Goal: Transaction & Acquisition: Purchase product/service

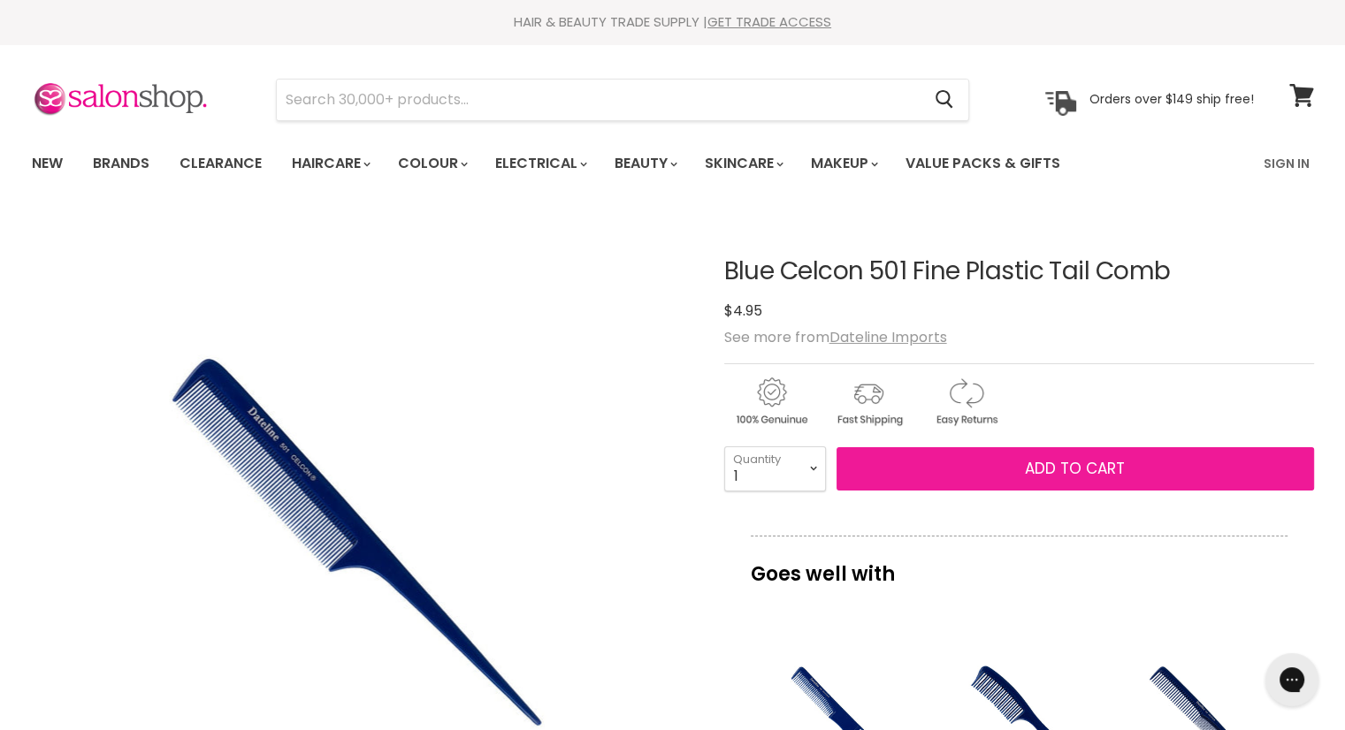
click at [960, 475] on button "Add to cart" at bounding box center [1076, 469] width 478 height 44
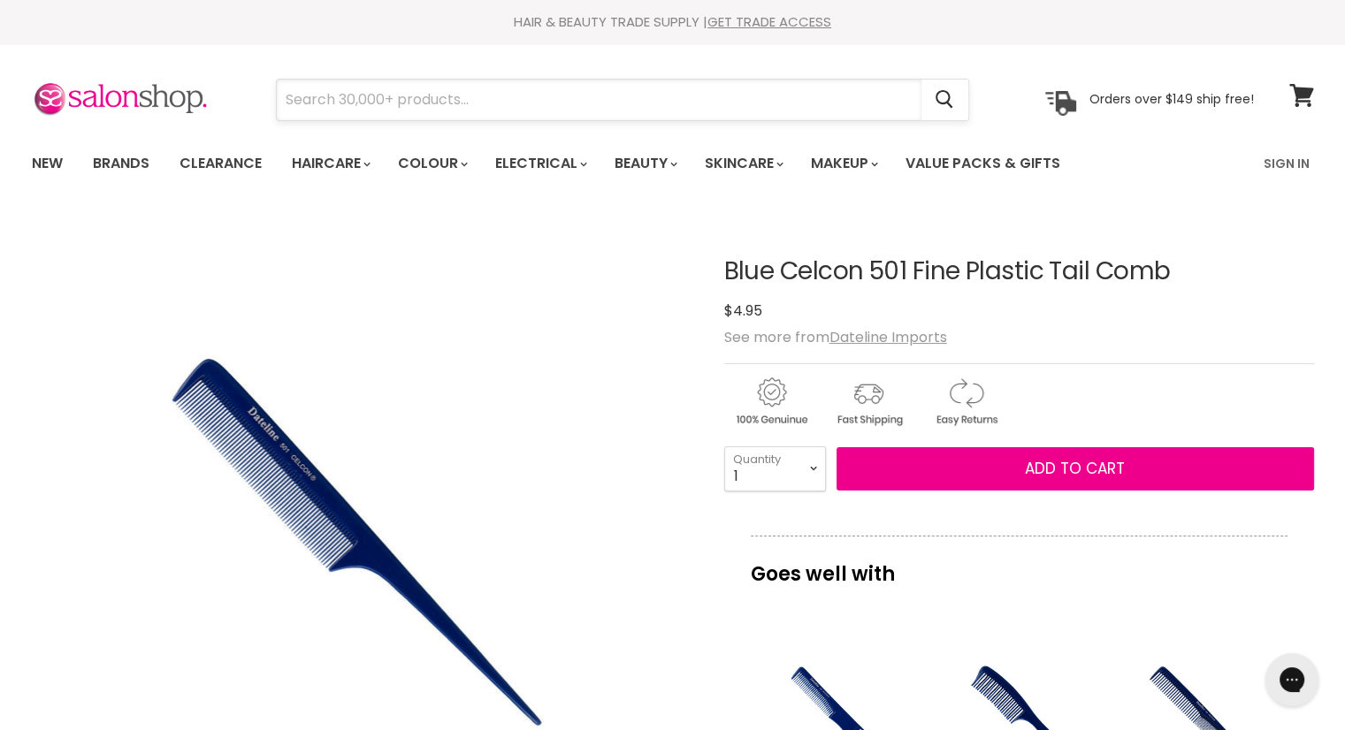
click at [432, 97] on input "Search" at bounding box center [599, 100] width 645 height 41
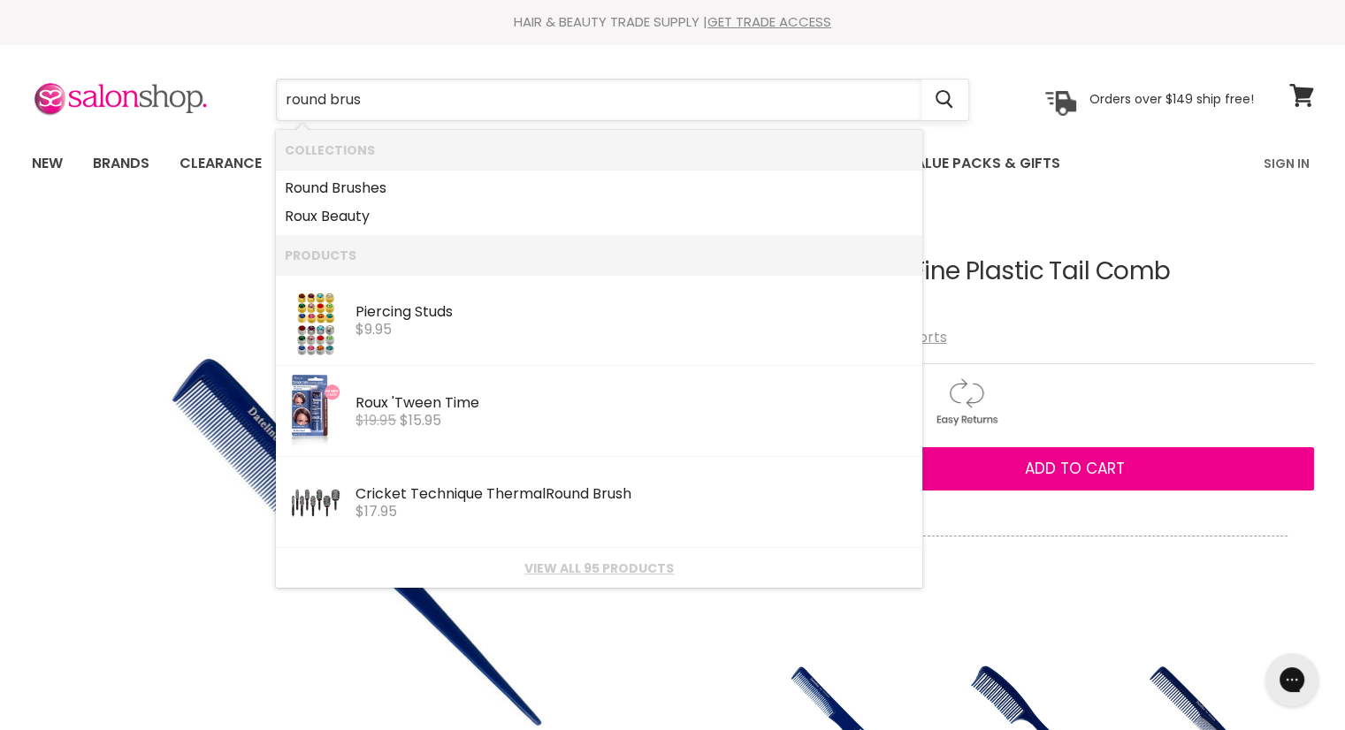
type input "round brush"
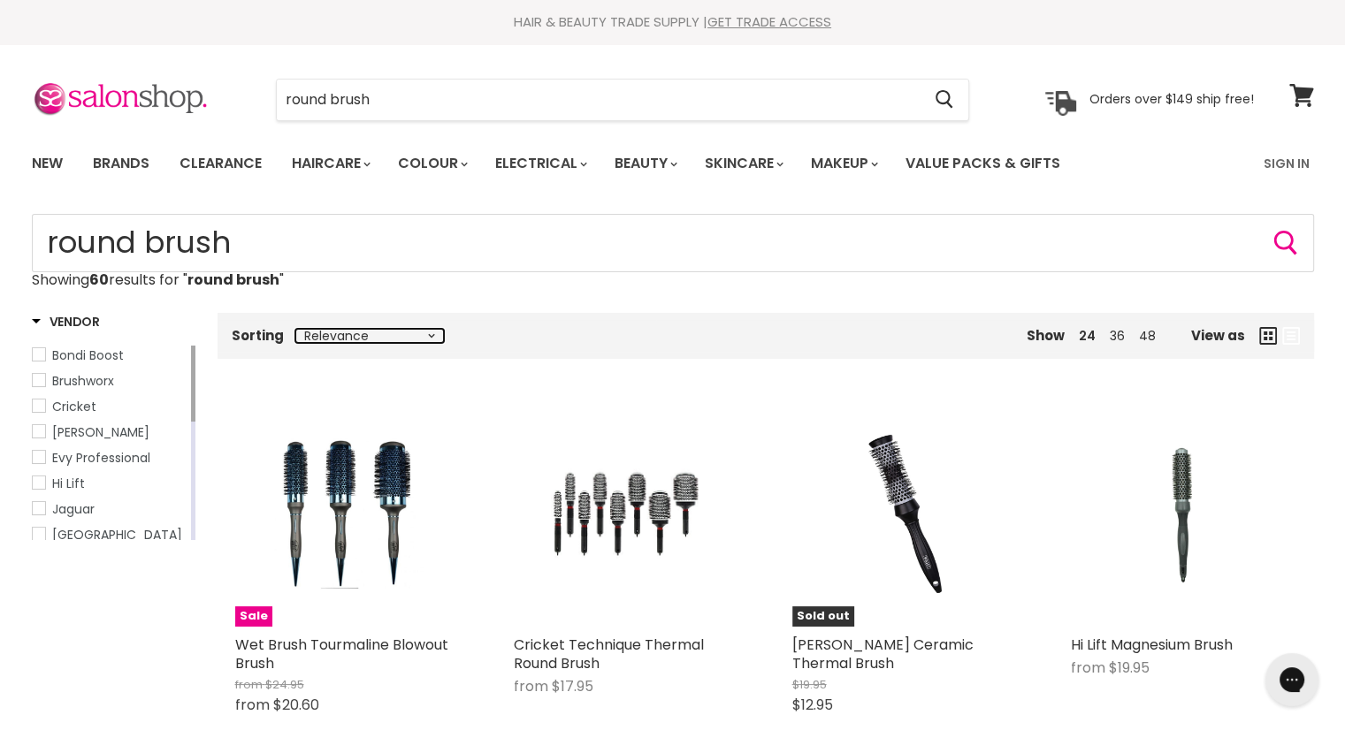
click at [430, 336] on select "Relevance Best Selling Lowest Price Highest Price Alphabetically, A-Z Alphabeti…" at bounding box center [369, 336] width 149 height 14
select select "price-ascending"
click at [295, 329] on select "Relevance Best Selling Lowest Price Highest Price Alphabetically, A-Z Alphabeti…" at bounding box center [369, 336] width 149 height 14
select select "price-ascending"
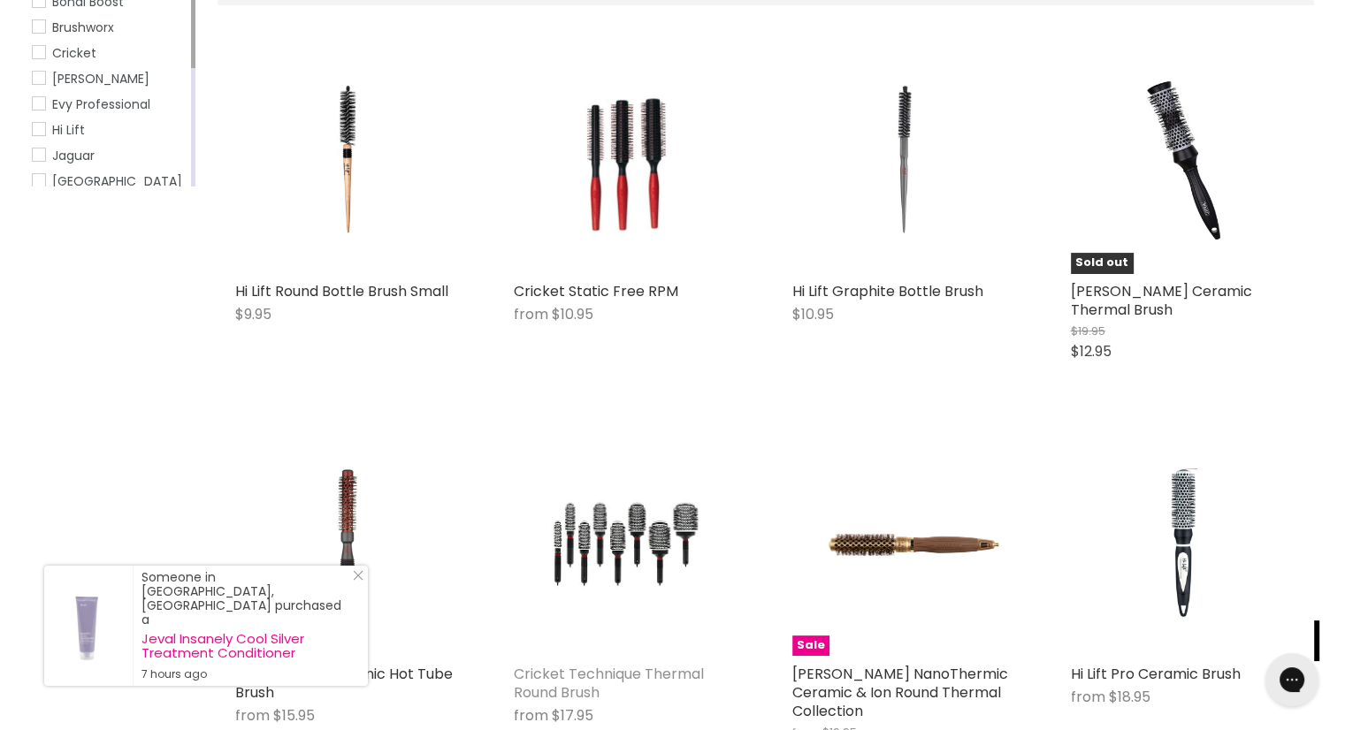
scroll to position [531, 0]
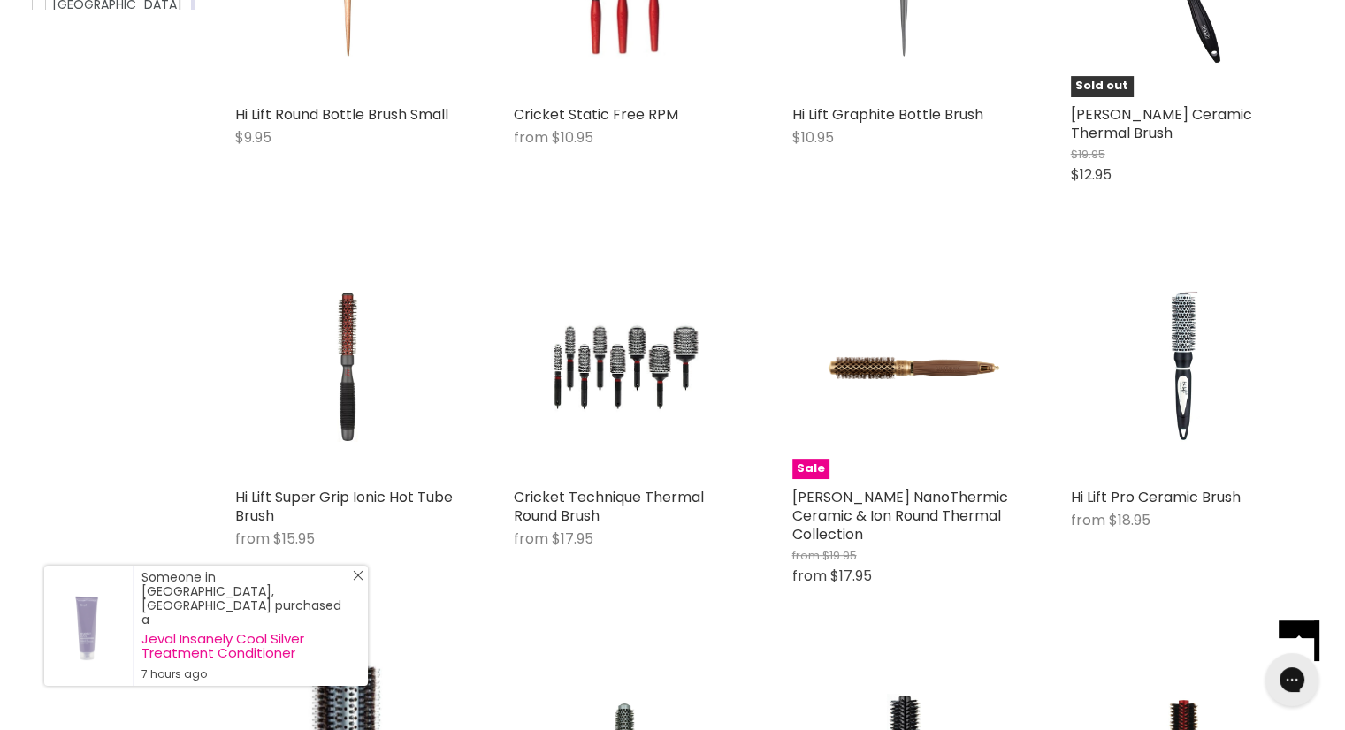
click at [362, 597] on div "Someone in Argenton, Australia purchased a Jeval Insanely Cool Silver Treatment…" at bounding box center [206, 626] width 324 height 120
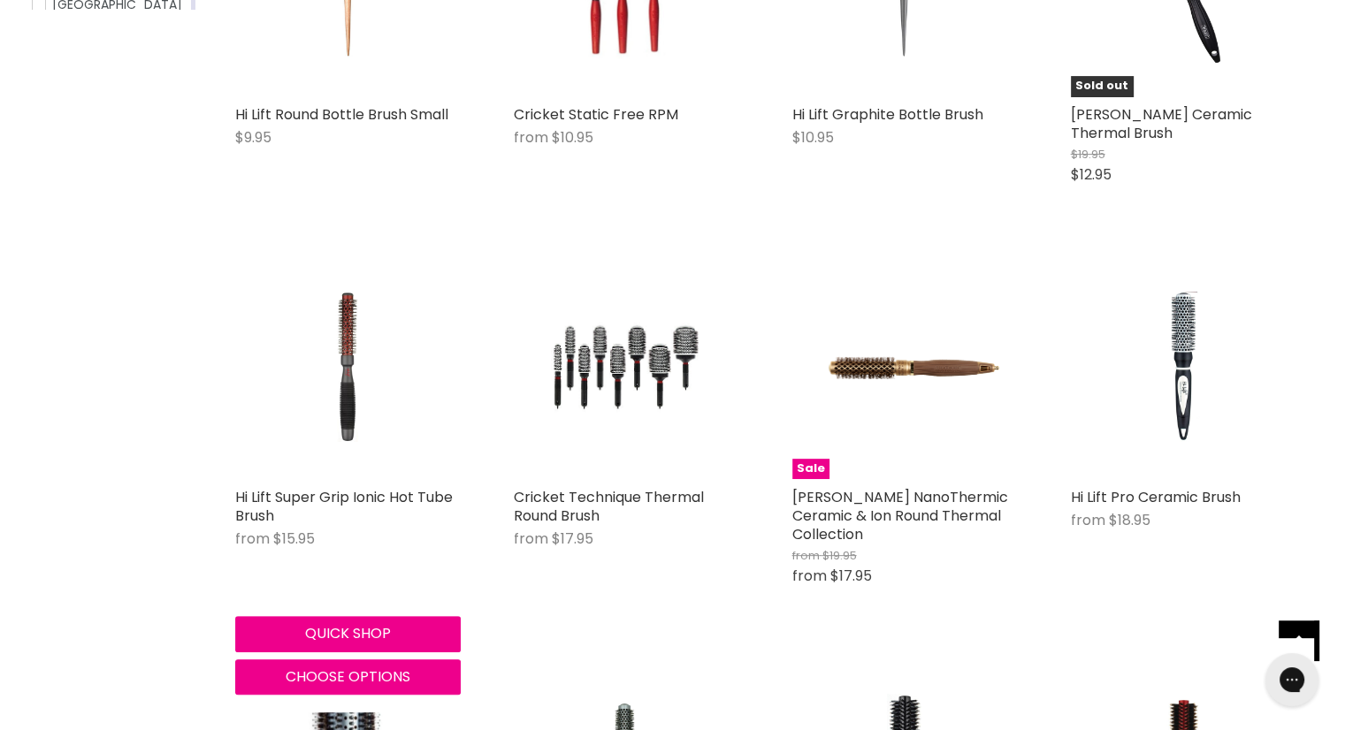
scroll to position [265, 0]
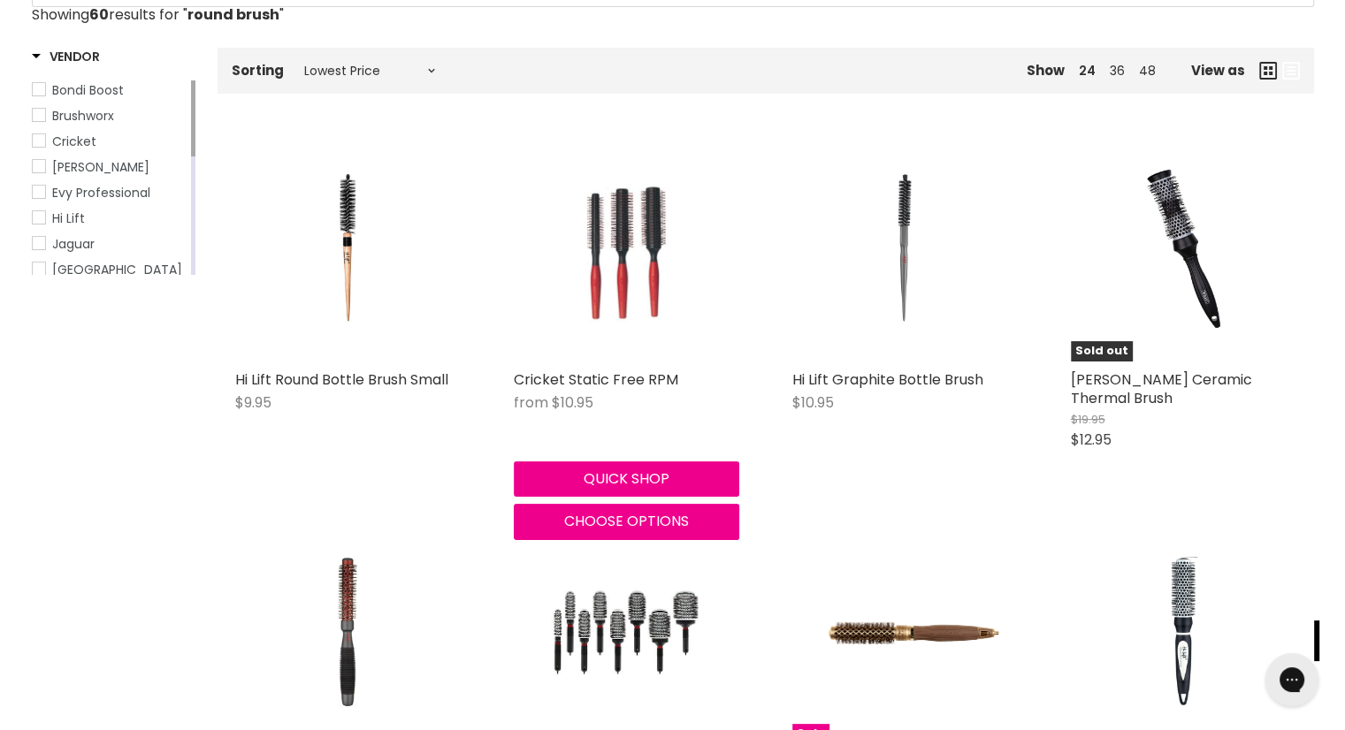
click at [646, 259] on img "Main content" at bounding box center [625, 249] width 149 height 226
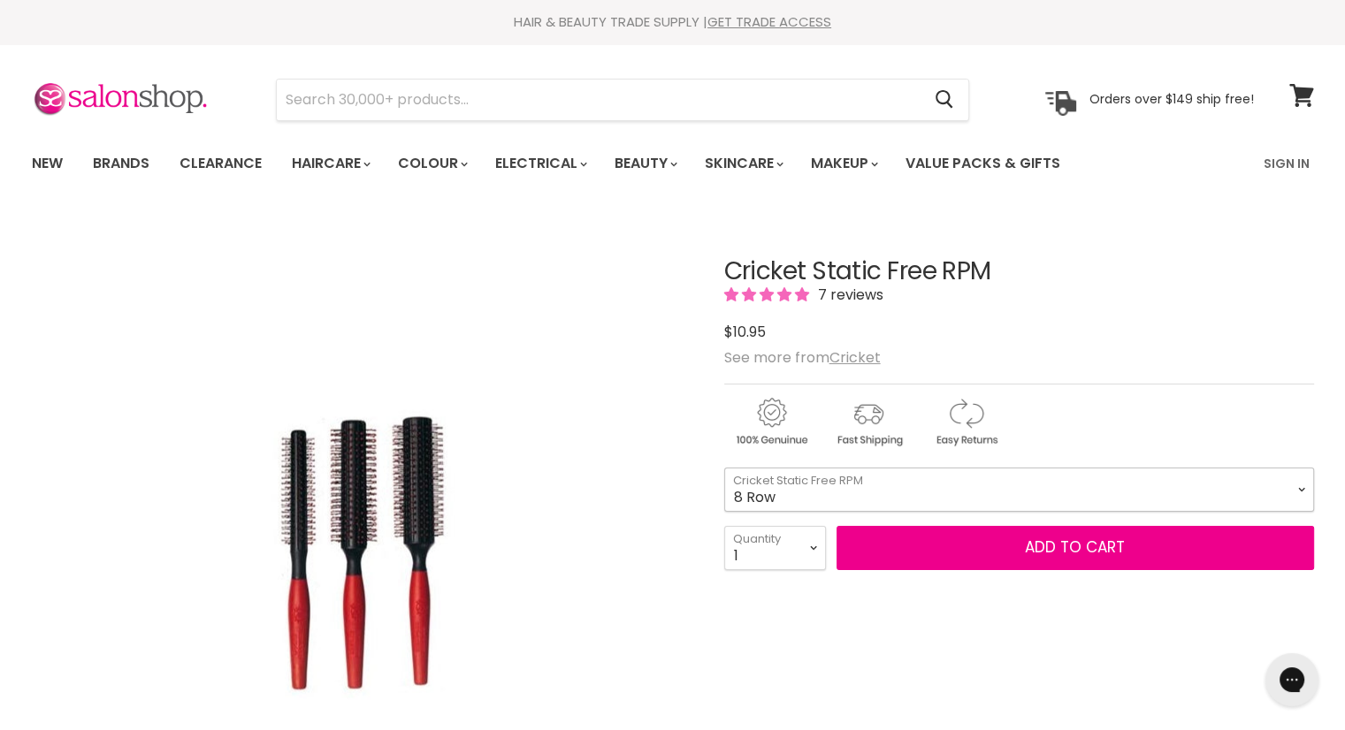
click at [1201, 480] on select "8 Row 12 Row 12 Row XL" at bounding box center [1019, 490] width 590 height 44
click at [724, 468] on select "8 Row 12 Row 12 Row XL" at bounding box center [1019, 490] width 590 height 44
select select "12 Row"
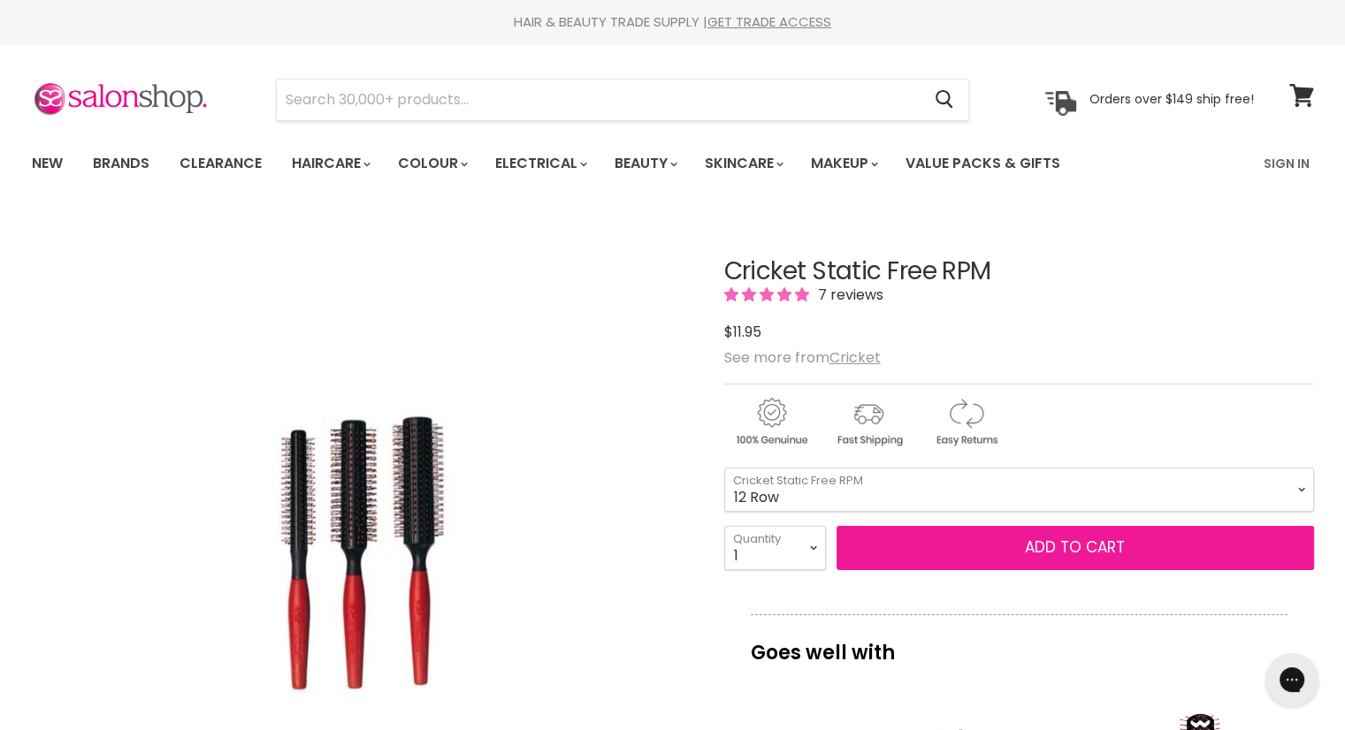
click at [1082, 538] on button "Add to cart" at bounding box center [1076, 548] width 478 height 44
click at [908, 549] on button "Add to cart" at bounding box center [1076, 548] width 478 height 44
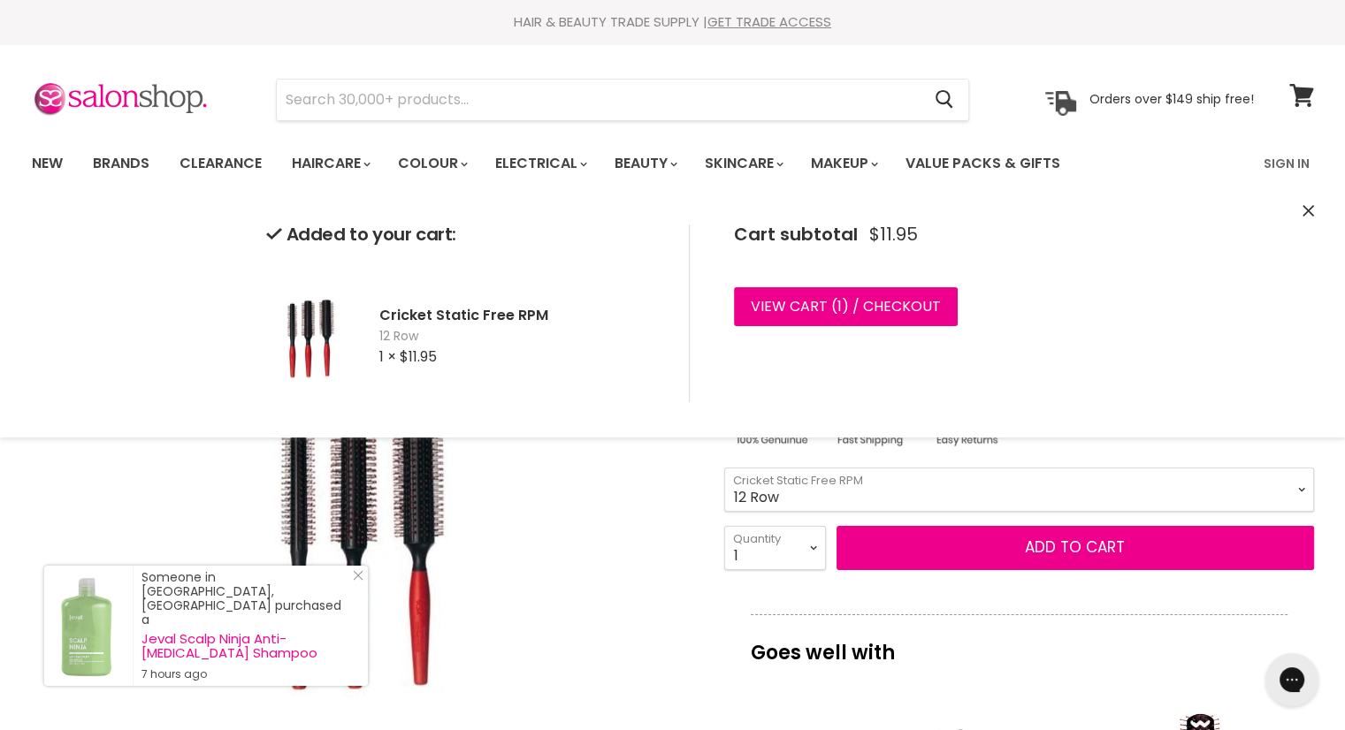
click at [1307, 205] on icon "Close" at bounding box center [1308, 210] width 11 height 11
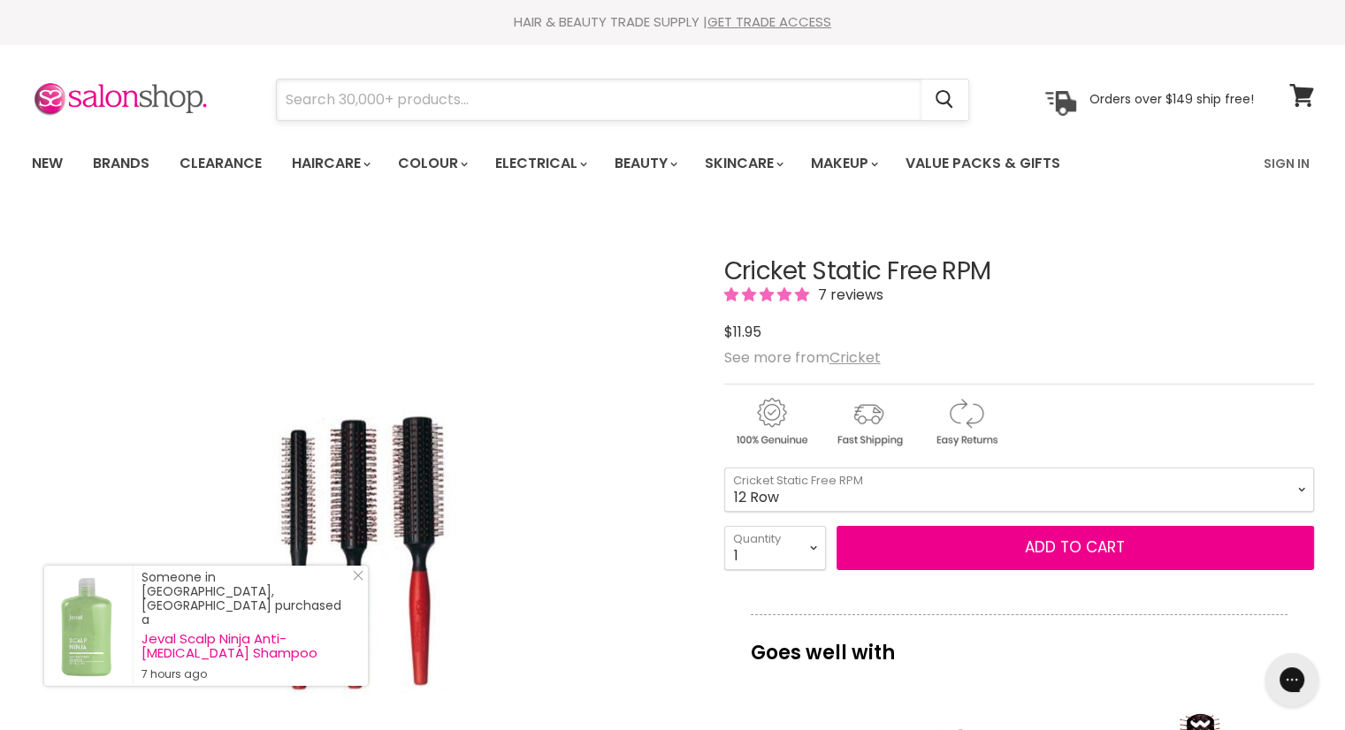
click at [631, 103] on input "Search" at bounding box center [599, 100] width 645 height 41
type input "fine comb"
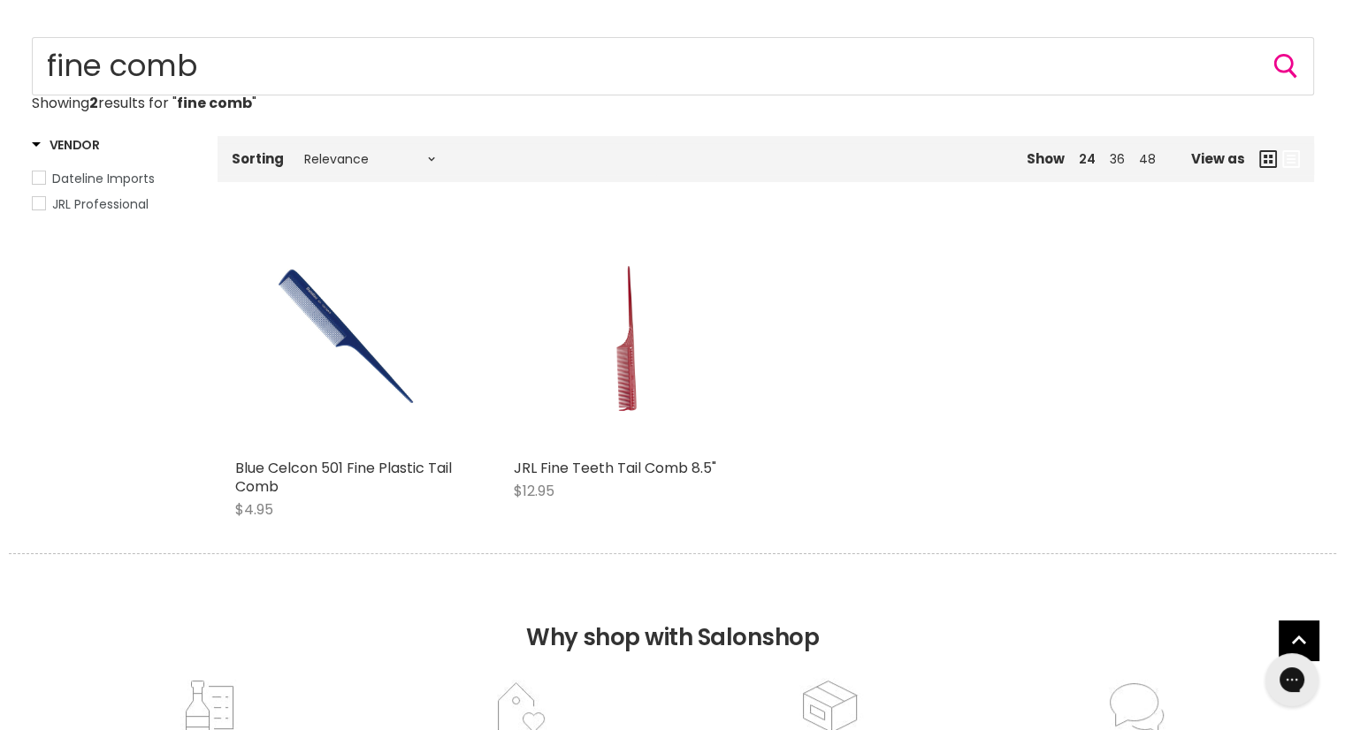
click at [388, 358] on img "Main content" at bounding box center [347, 338] width 150 height 226
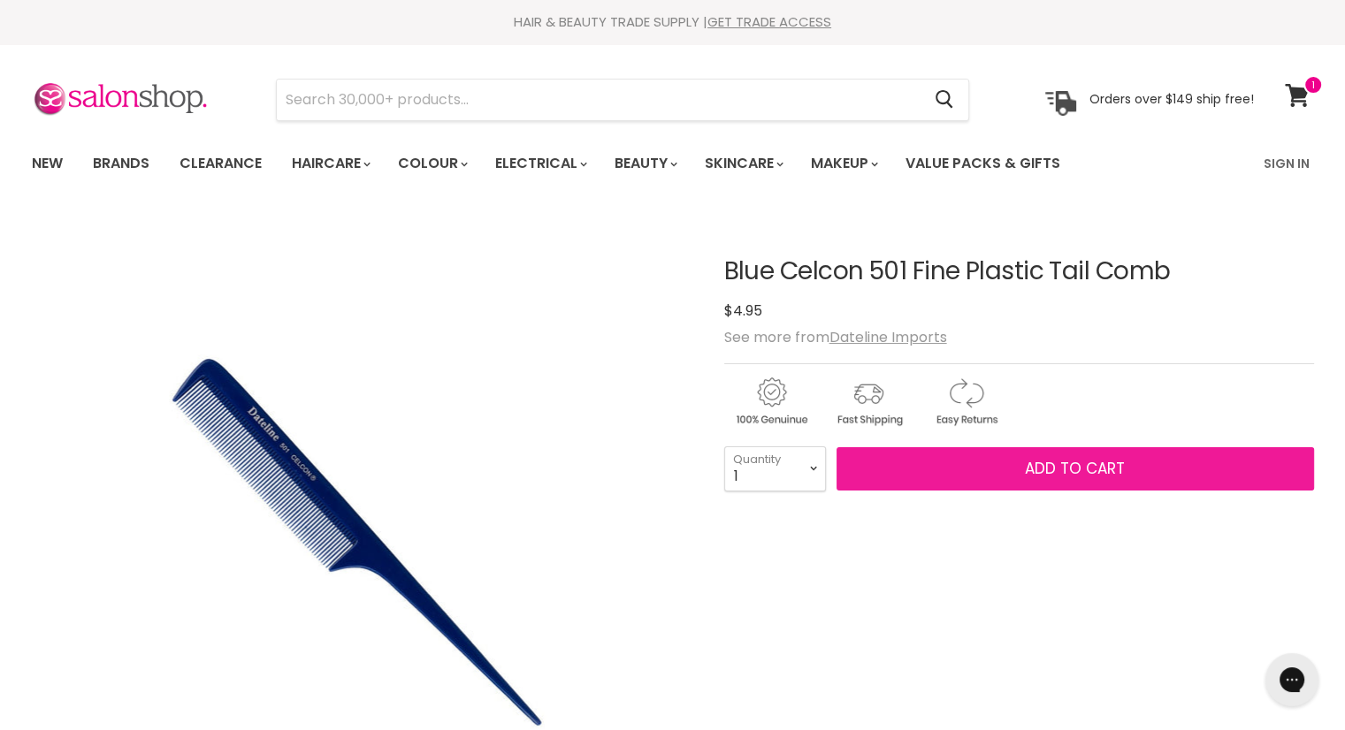
click at [1016, 468] on button "Add to cart" at bounding box center [1076, 469] width 478 height 44
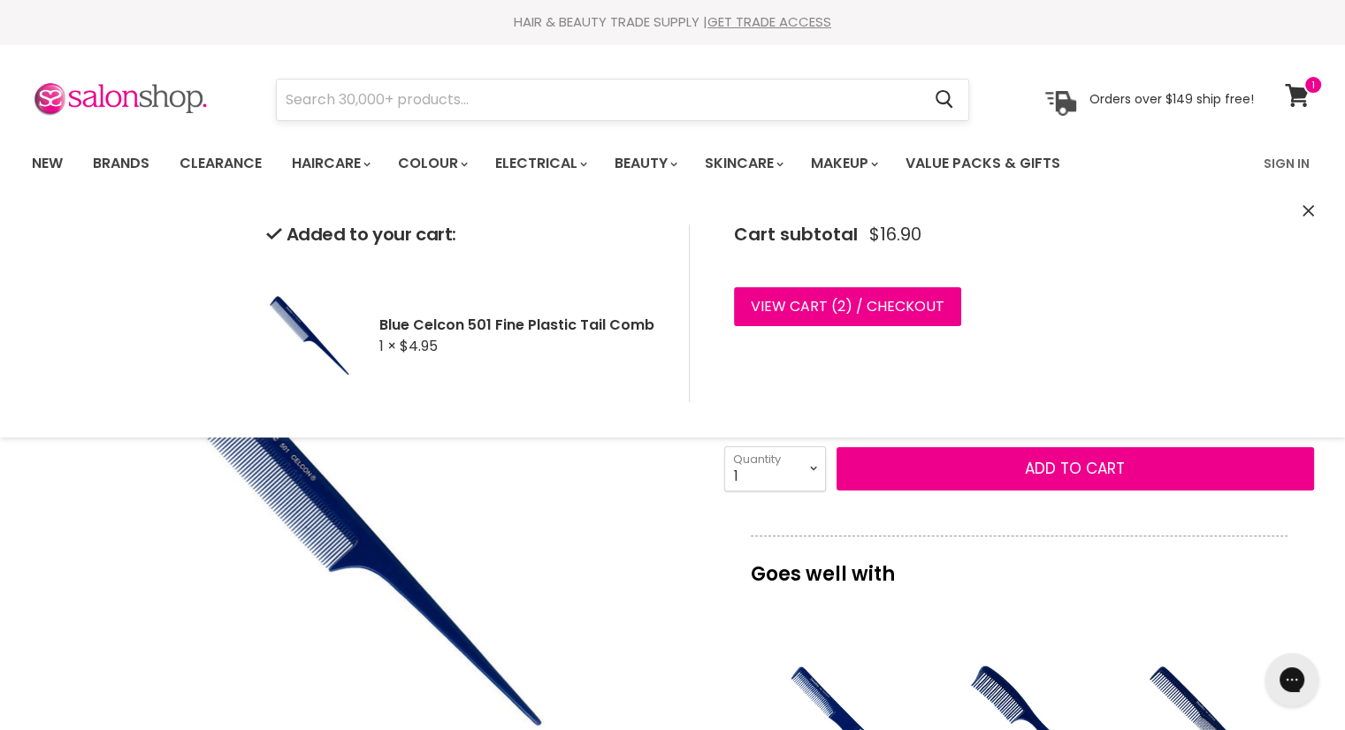
click at [527, 101] on input "Search" at bounding box center [599, 100] width 645 height 41
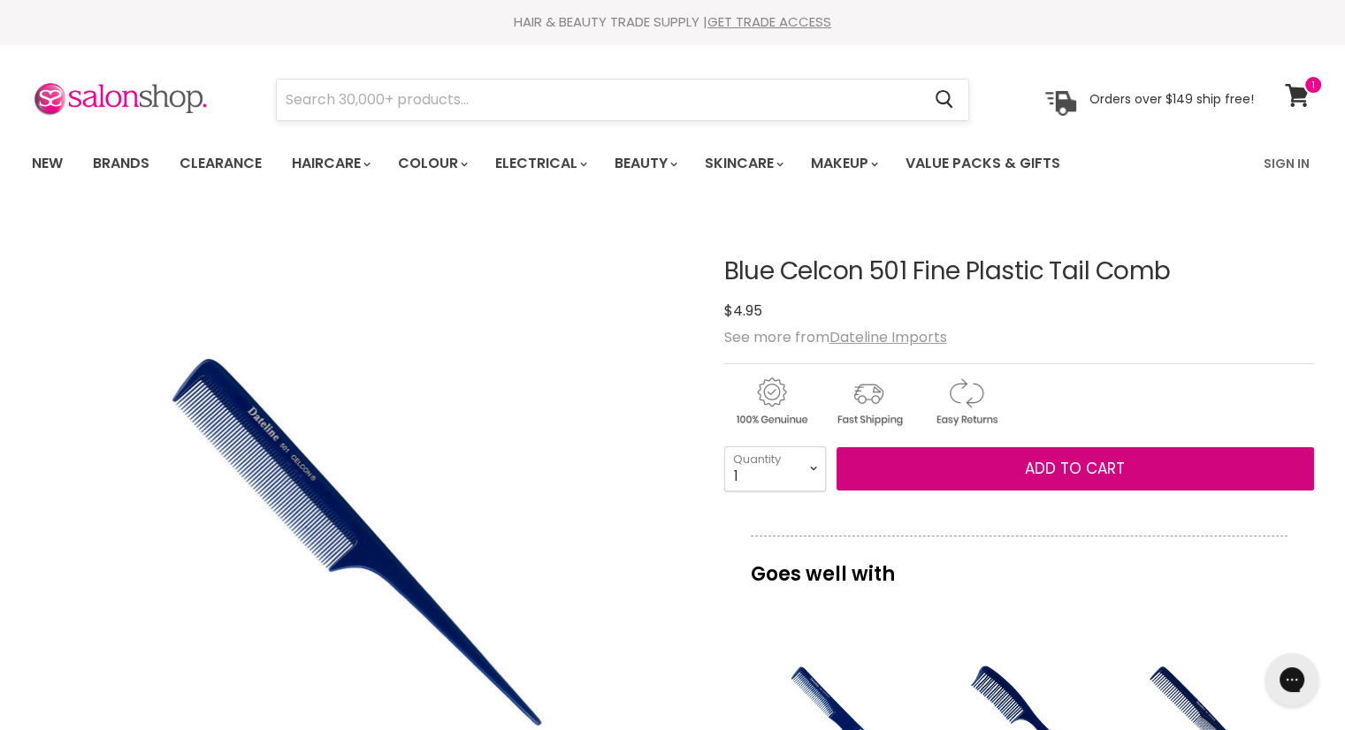
click at [837, 447] on button "Add to cart" at bounding box center [1076, 469] width 478 height 44
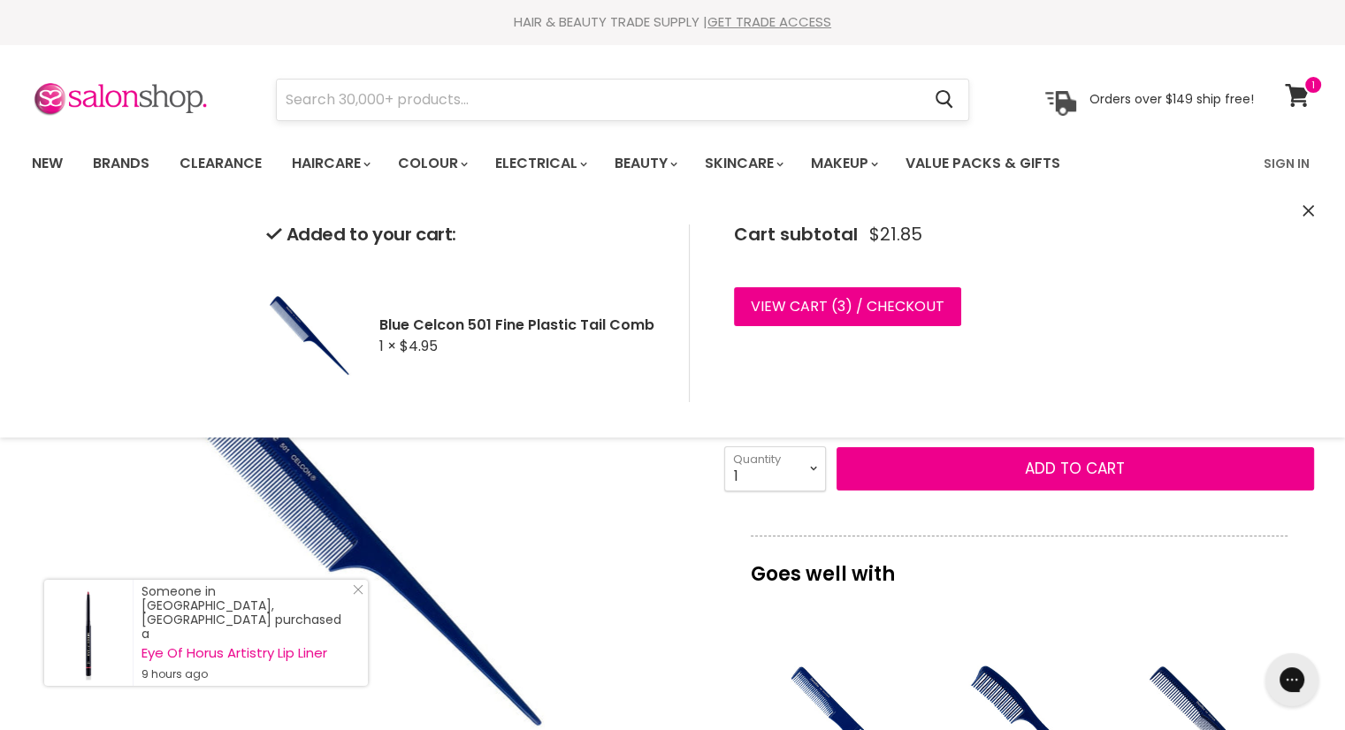
click at [531, 104] on input "Search" at bounding box center [599, 100] width 645 height 41
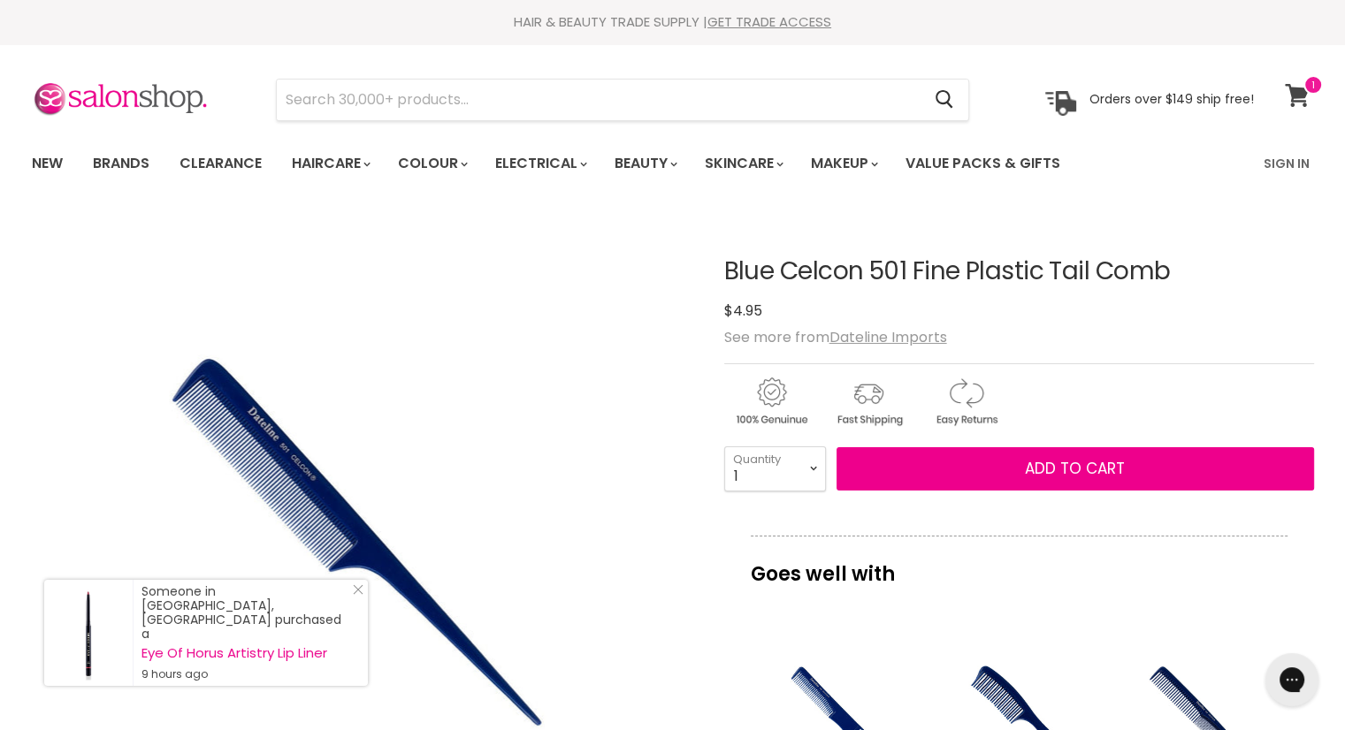
click at [1302, 90] on icon at bounding box center [1297, 95] width 24 height 23
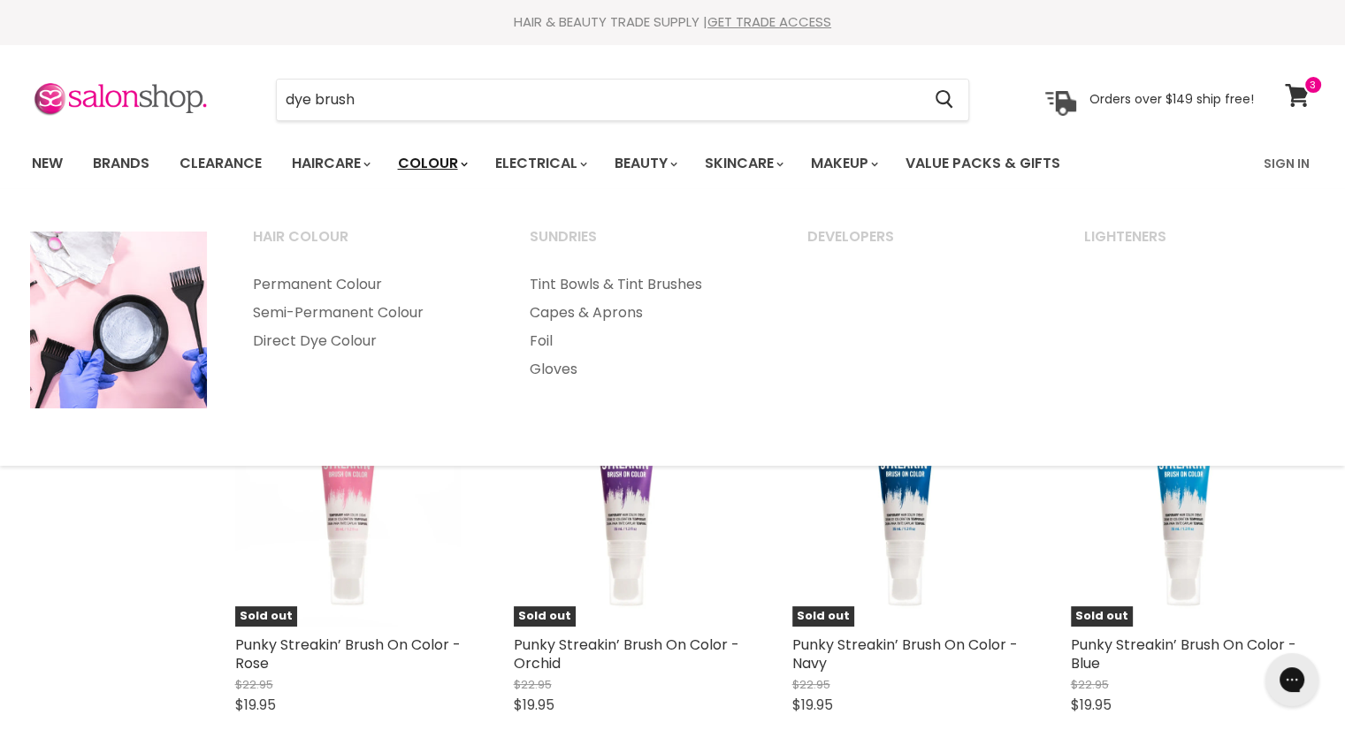
click at [467, 167] on span "Main menu" at bounding box center [464, 164] width 5 height 7
click at [466, 163] on link "Colour" at bounding box center [432, 163] width 94 height 37
click at [571, 369] on link "Gloves" at bounding box center [645, 370] width 274 height 28
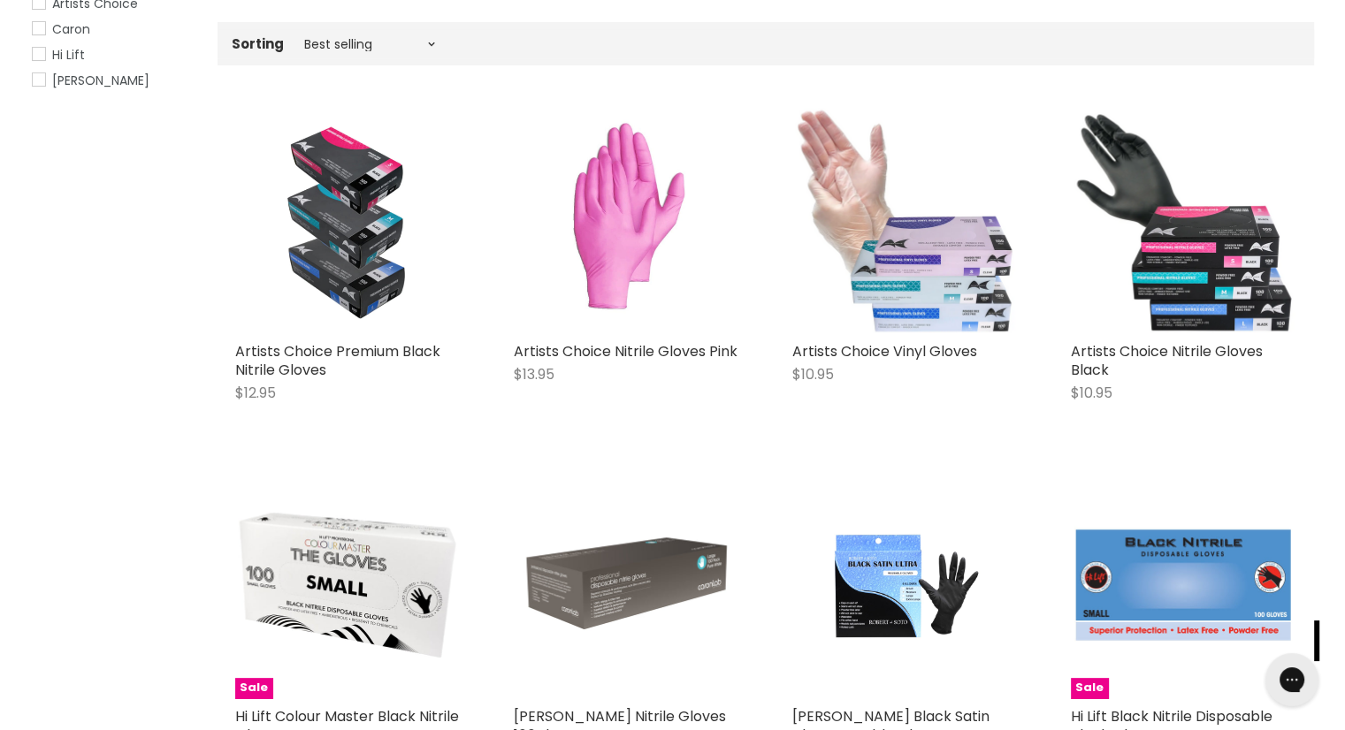
scroll to position [442, 0]
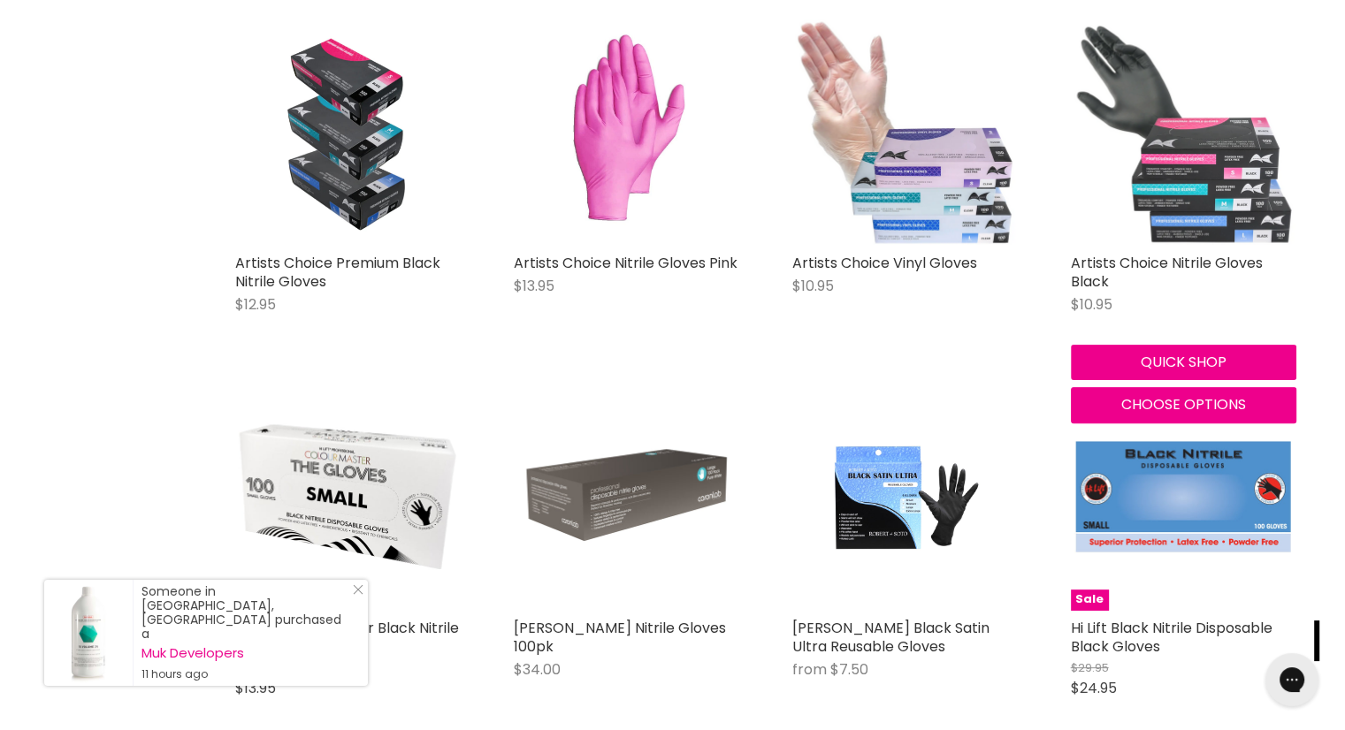
click at [1170, 192] on img "Main content" at bounding box center [1184, 132] width 226 height 226
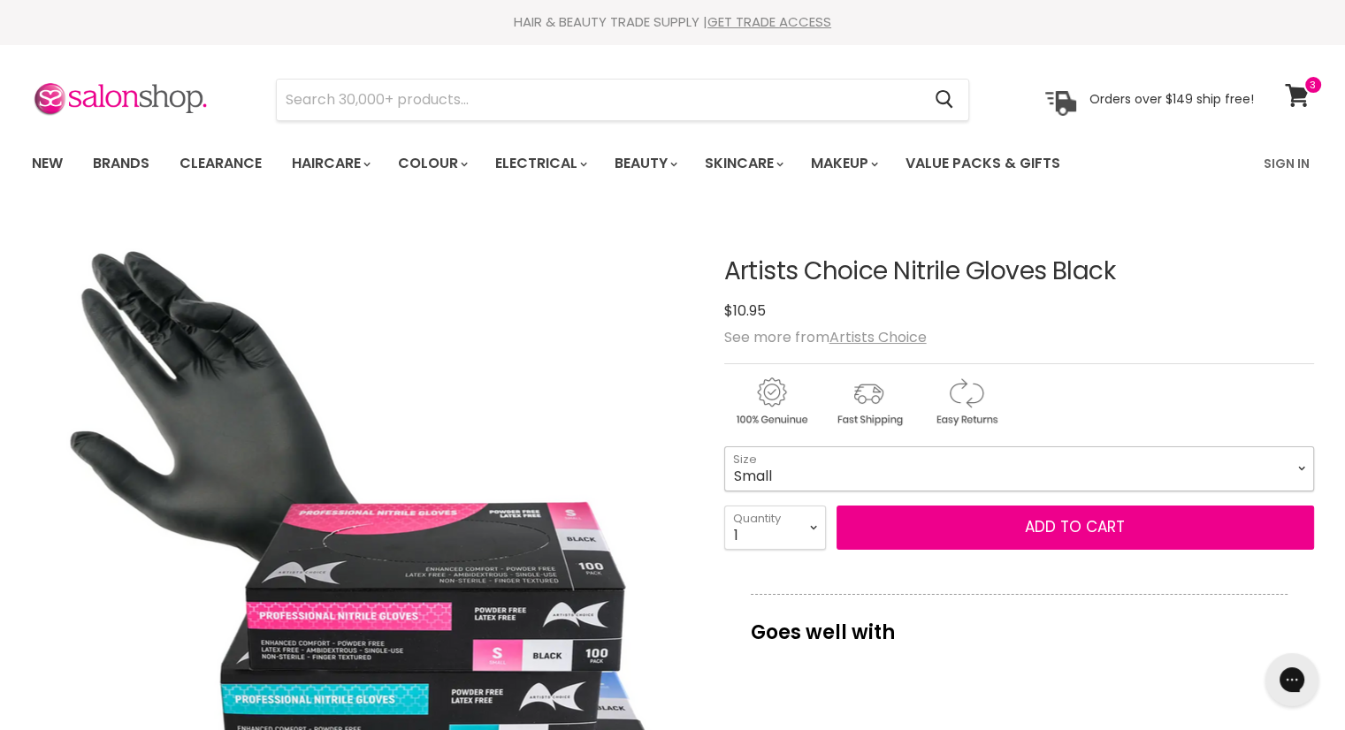
click at [1277, 469] on select "Small Medium Large" at bounding box center [1019, 469] width 590 height 44
click at [724, 447] on select "Small Medium Large" at bounding box center [1019, 469] width 590 height 44
select select "Medium"
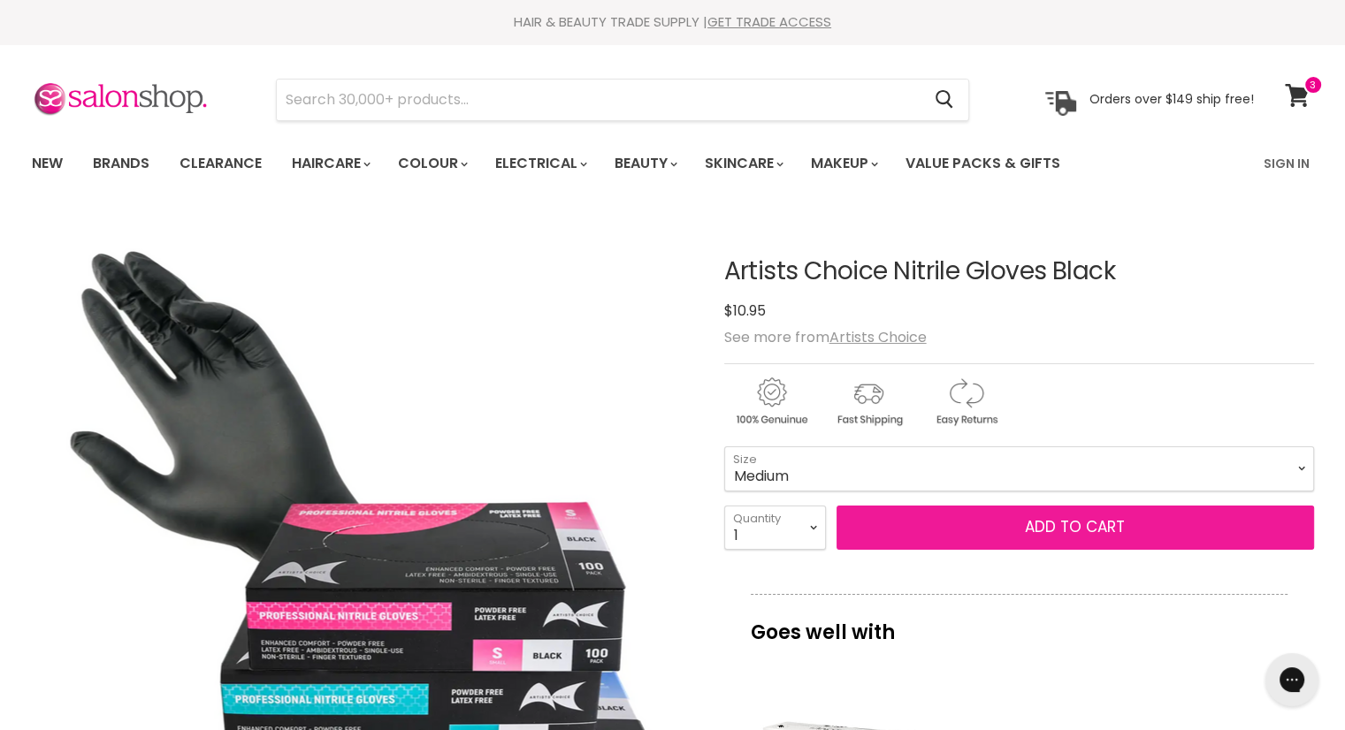
click at [1132, 530] on button "Add to cart" at bounding box center [1076, 528] width 478 height 44
click at [986, 520] on button "Add to cart" at bounding box center [1076, 528] width 478 height 44
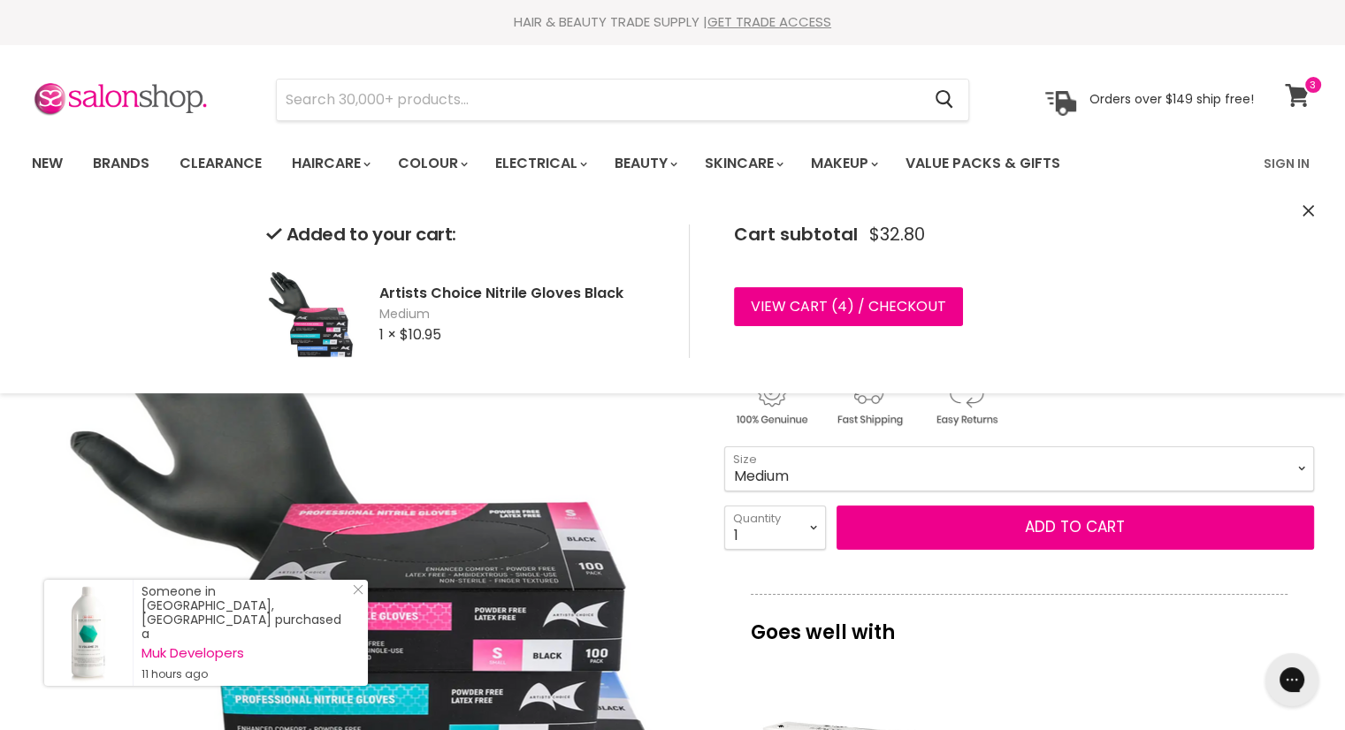
click at [1302, 91] on icon at bounding box center [1297, 95] width 24 height 23
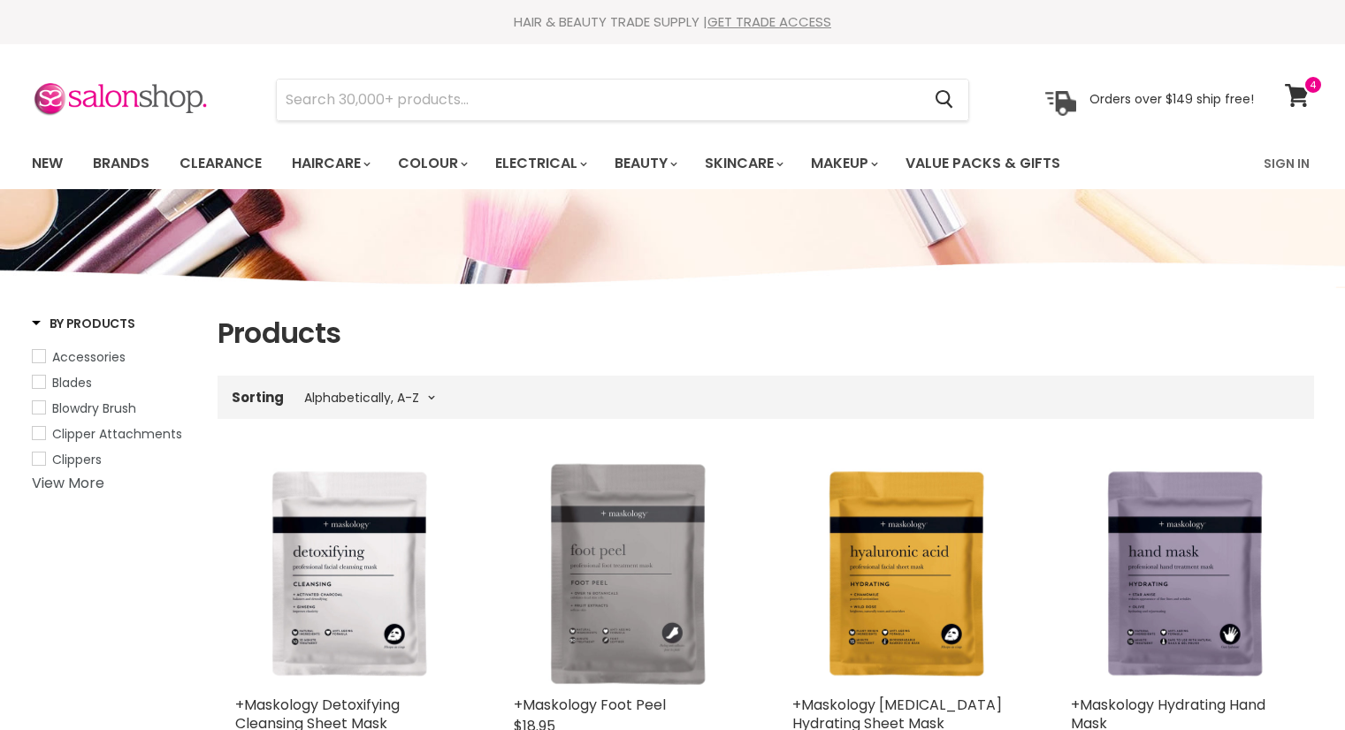
select select "title-ascending"
click at [1295, 93] on icon at bounding box center [1297, 95] width 24 height 23
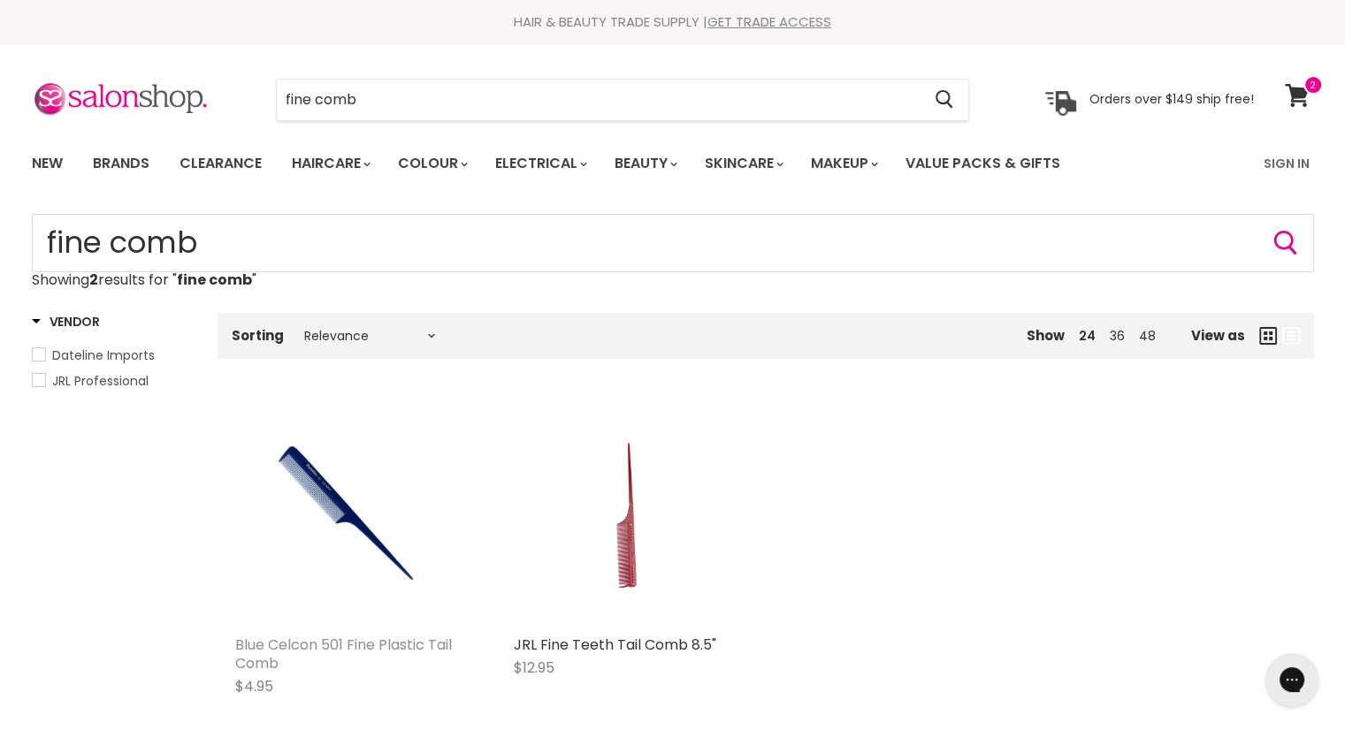
click at [357, 645] on link "Blue Celcon 501 Fine Plastic Tail Comb" at bounding box center [343, 654] width 217 height 39
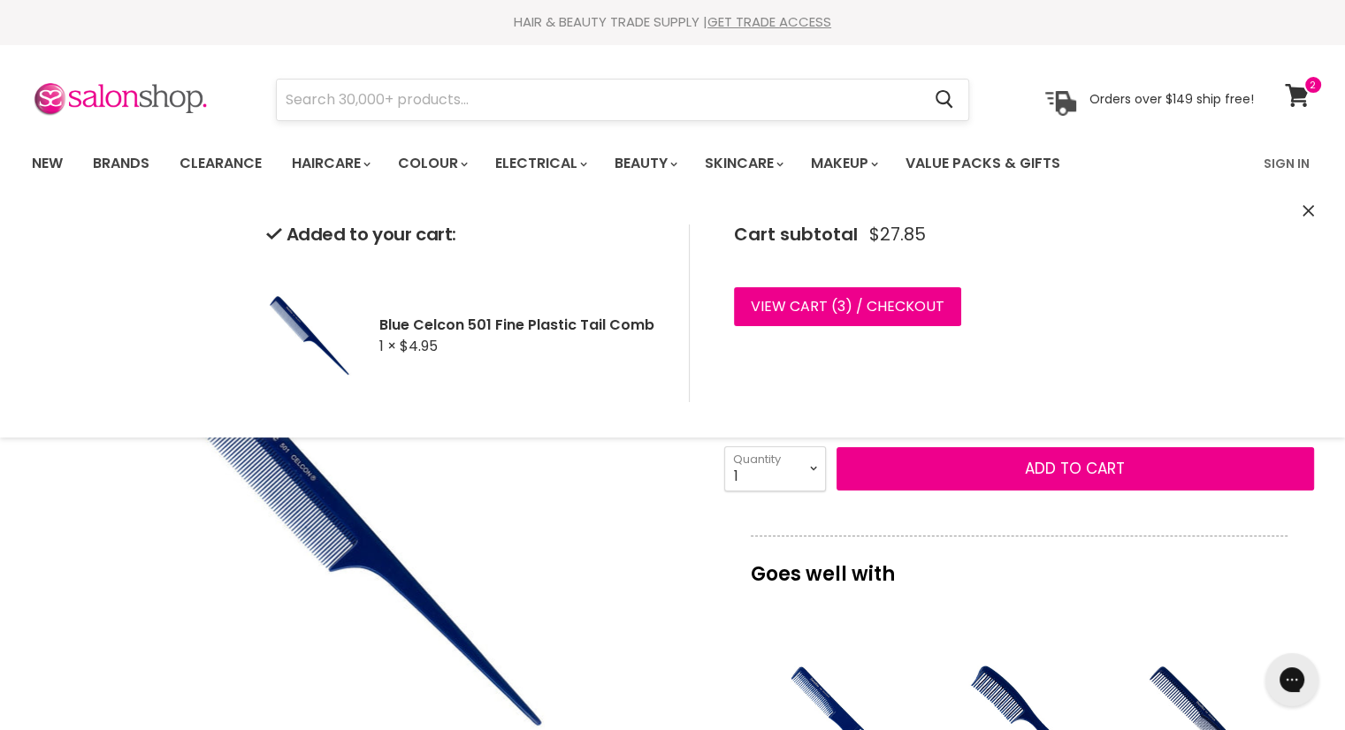
click at [559, 105] on input "Search" at bounding box center [599, 100] width 645 height 41
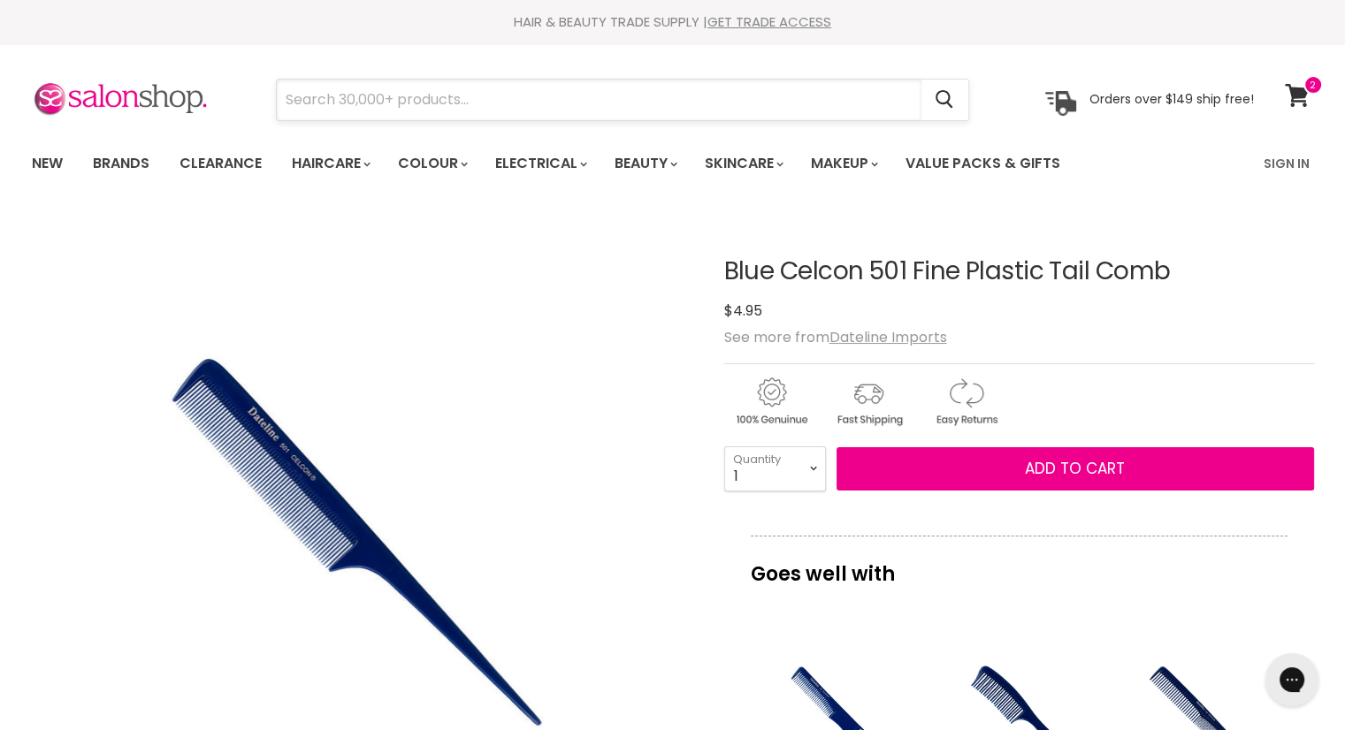
click at [559, 105] on input "Search" at bounding box center [599, 100] width 645 height 41
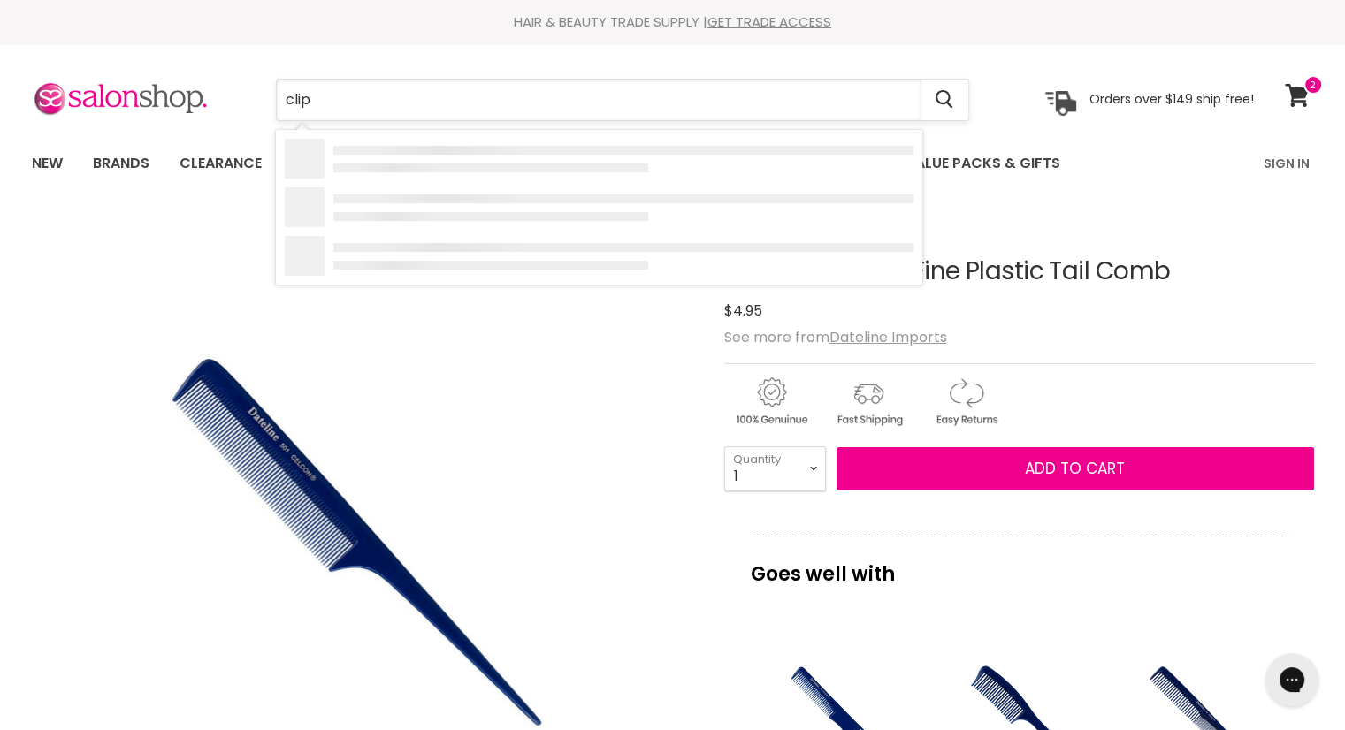
type input "clips"
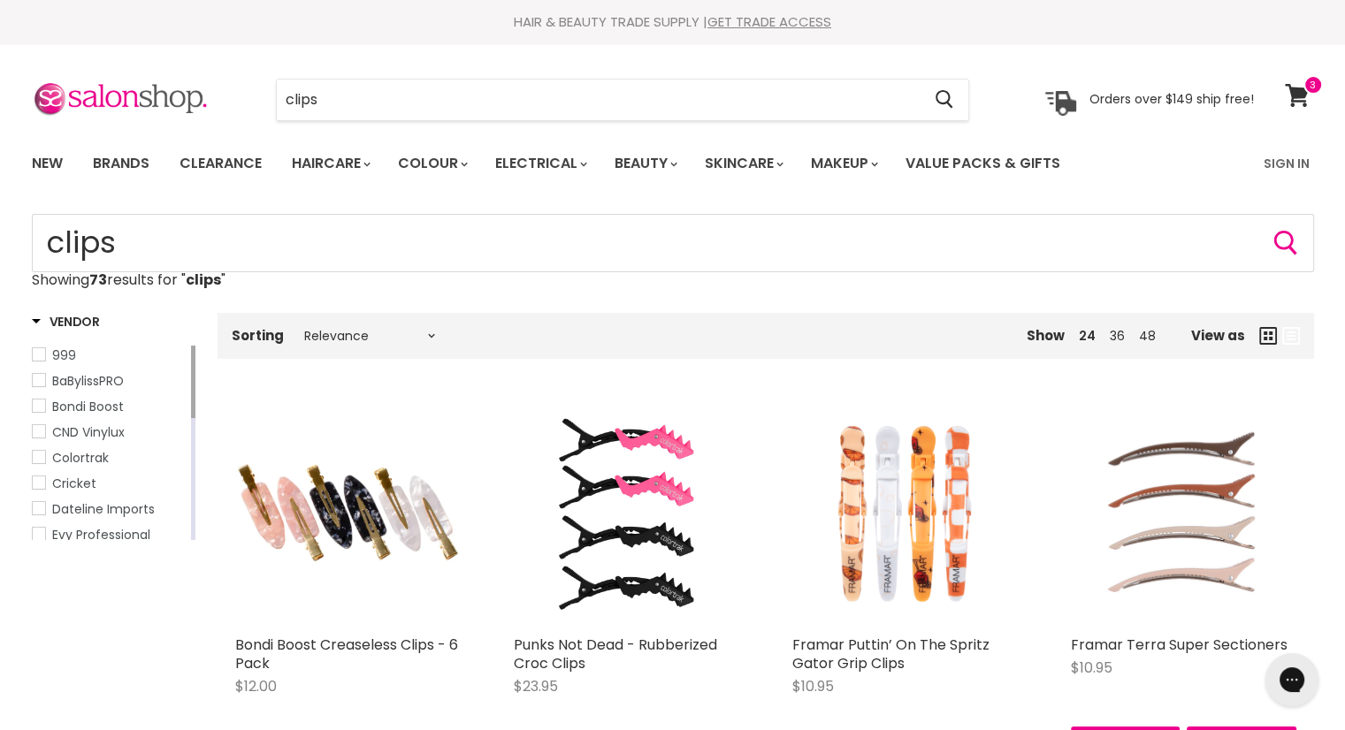
scroll to position [177, 0]
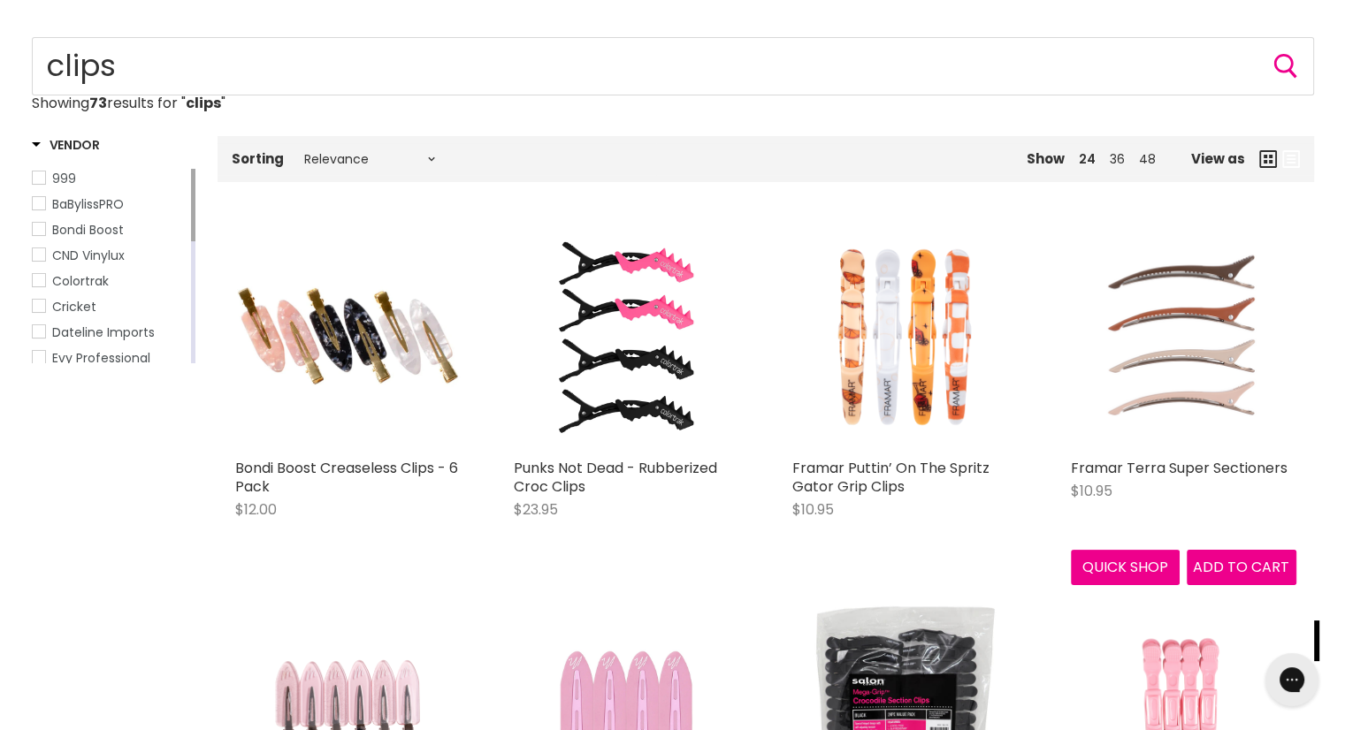
click at [1206, 379] on img "Main content" at bounding box center [1184, 338] width 226 height 226
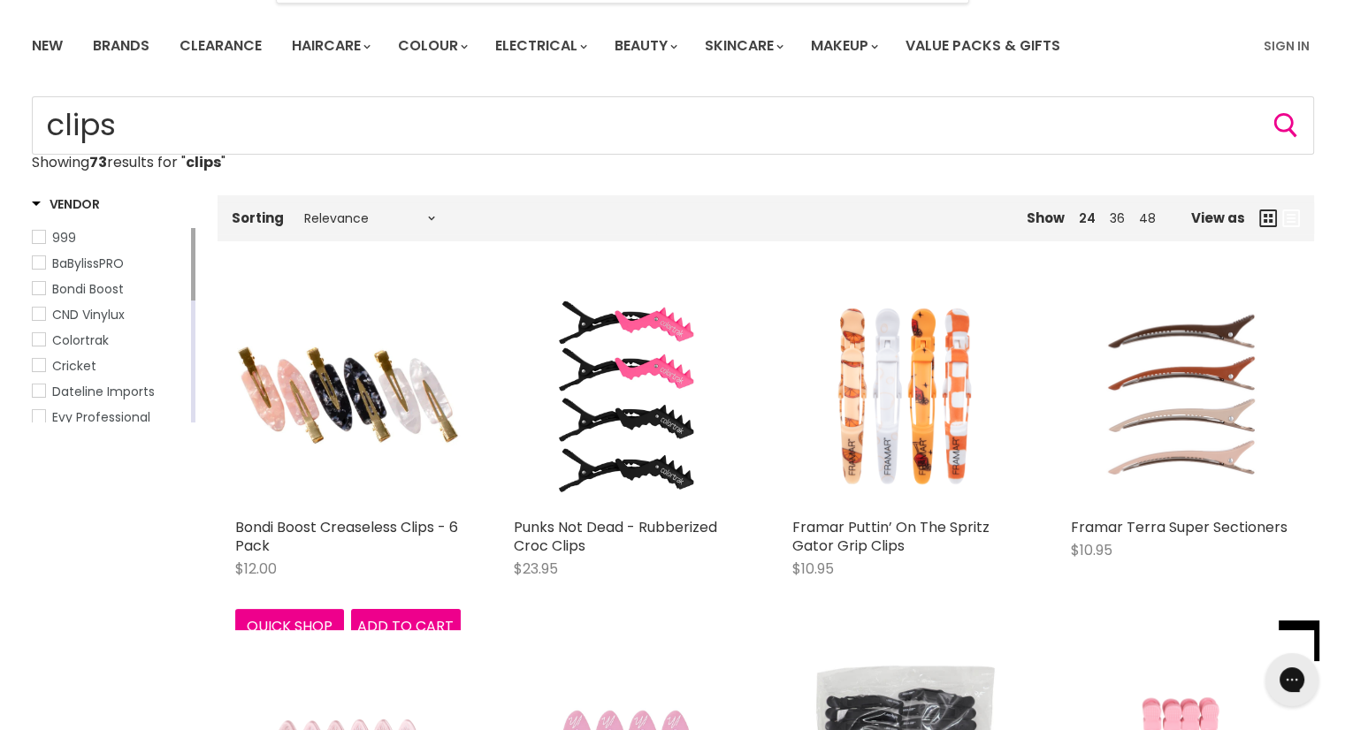
scroll to position [29, 0]
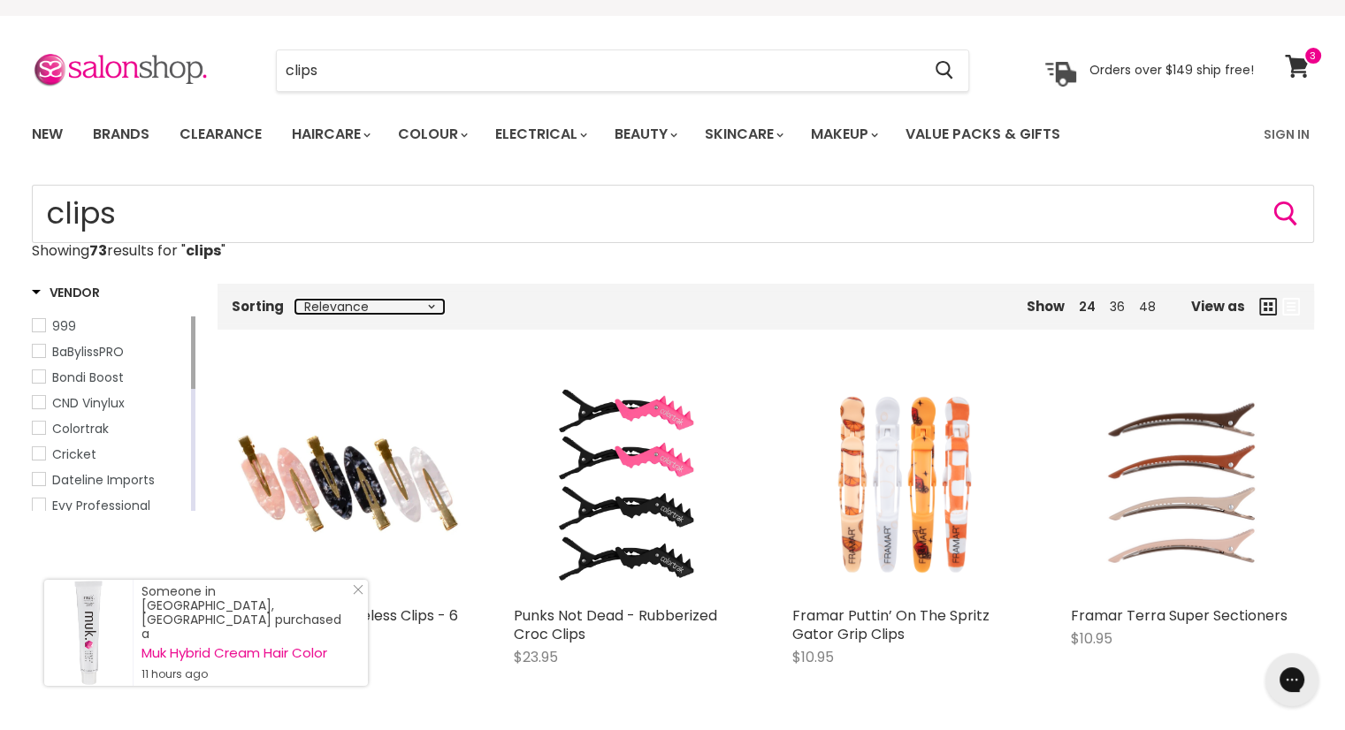
click at [385, 309] on select "Relevance Best Selling Lowest Price Highest Price Alphabetically, A-Z Alphabeti…" at bounding box center [369, 307] width 149 height 14
select select "price-ascending"
click at [295, 300] on select "Relevance Best Selling Lowest Price Highest Price Alphabetically, A-Z Alphabeti…" at bounding box center [369, 307] width 149 height 14
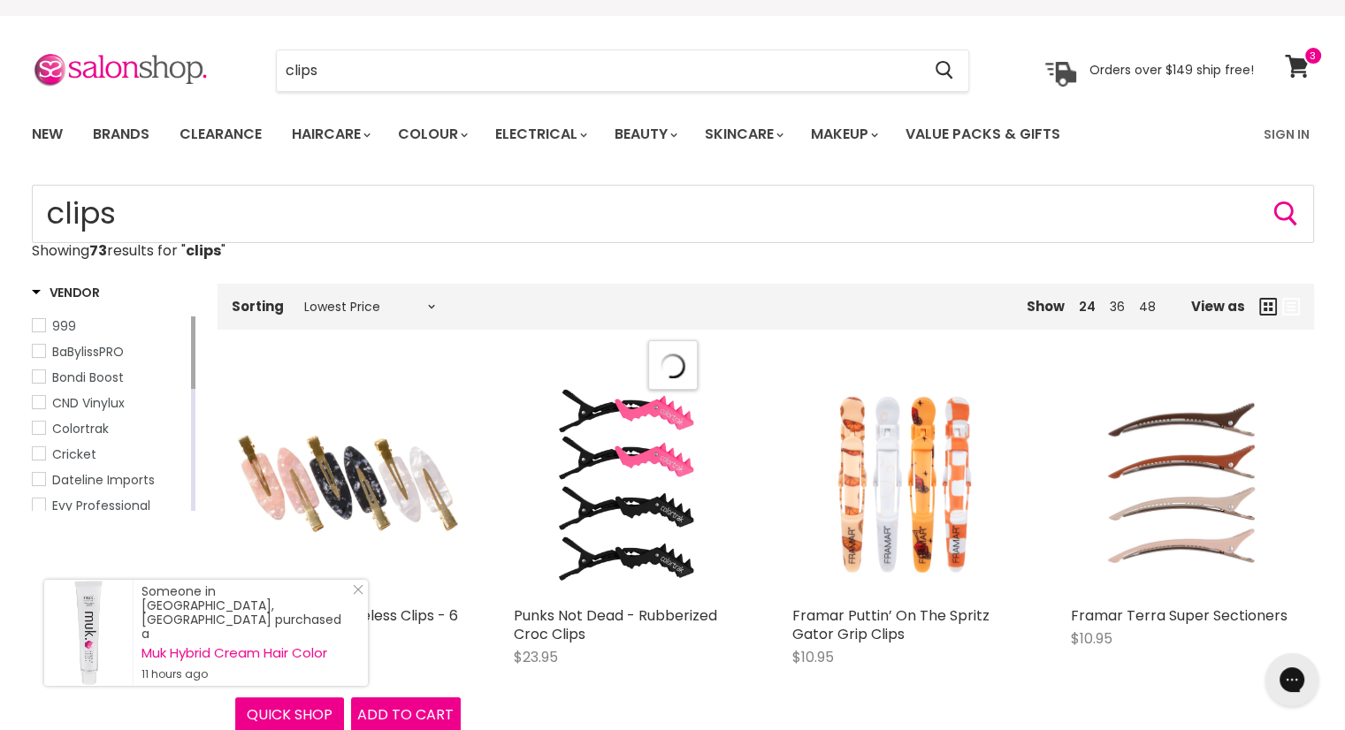
select select "price-ascending"
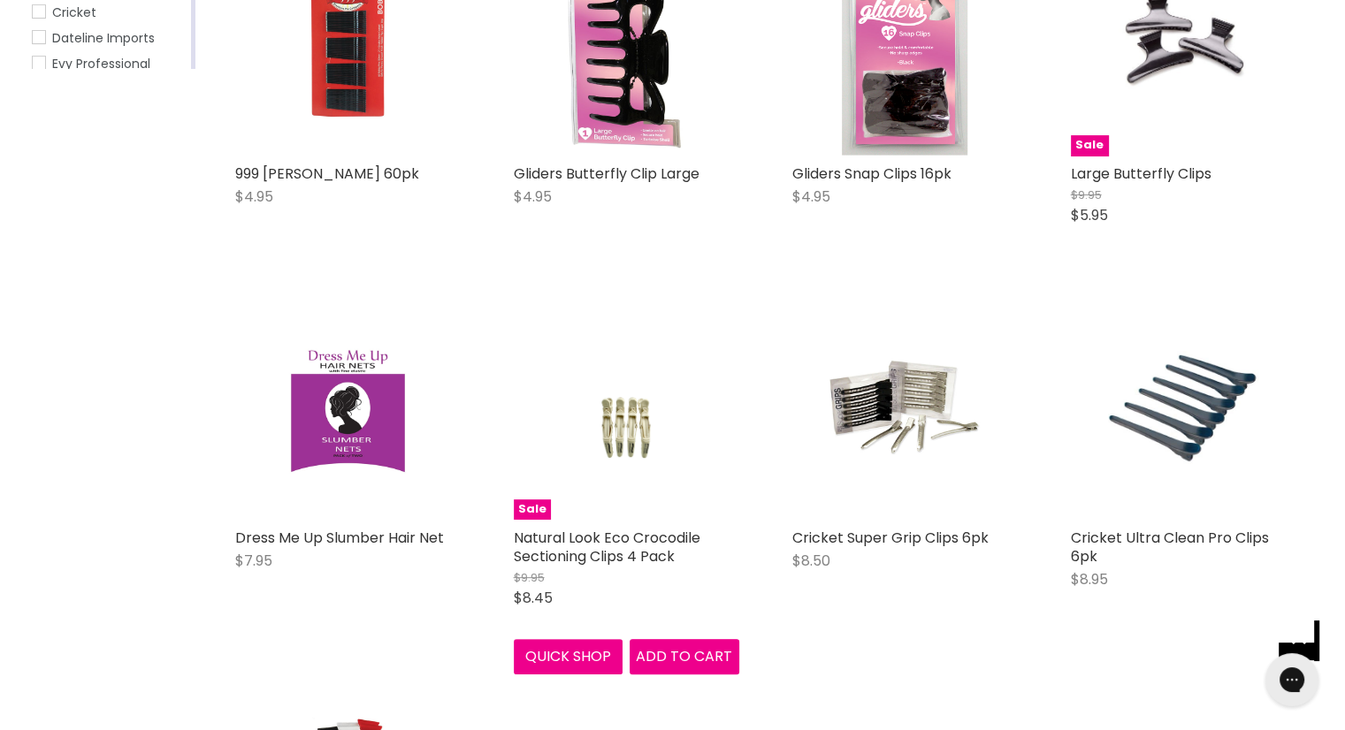
scroll to position [560, 0]
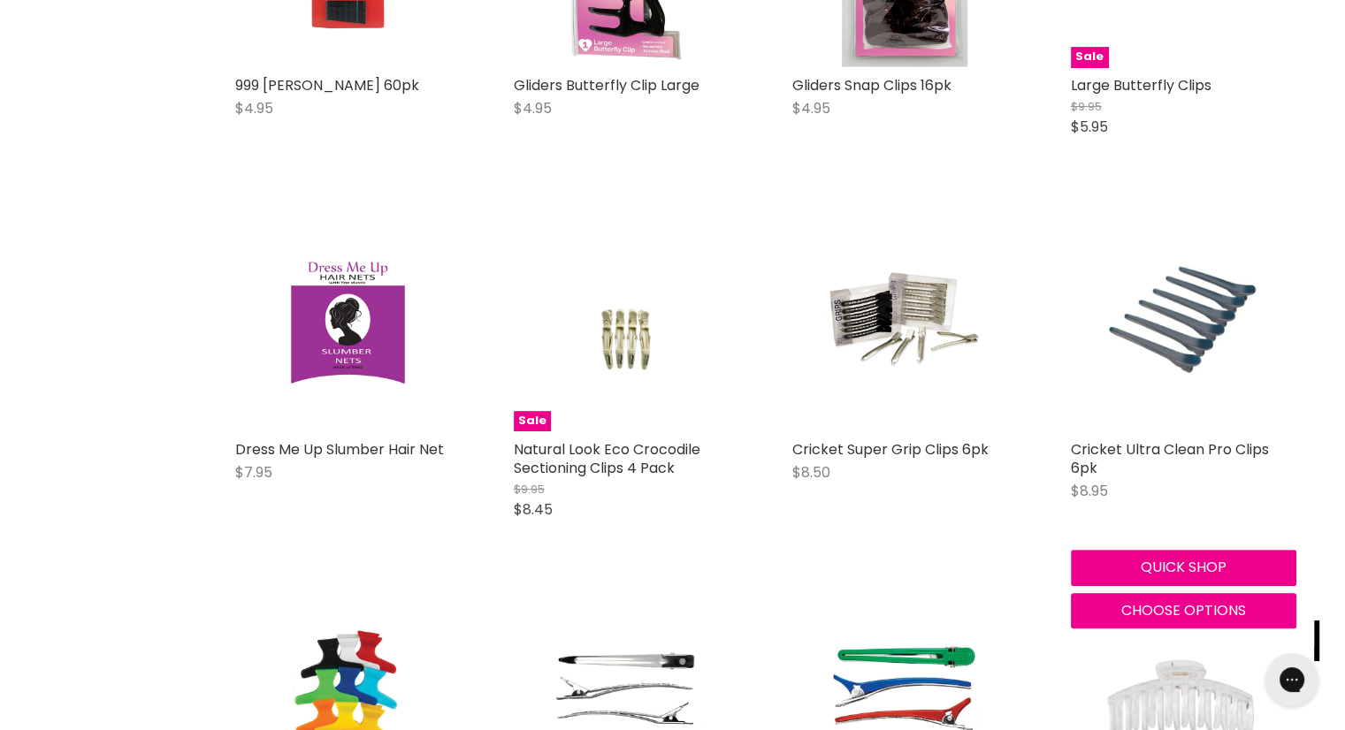
click at [1167, 330] on img "Main content" at bounding box center [1183, 319] width 150 height 226
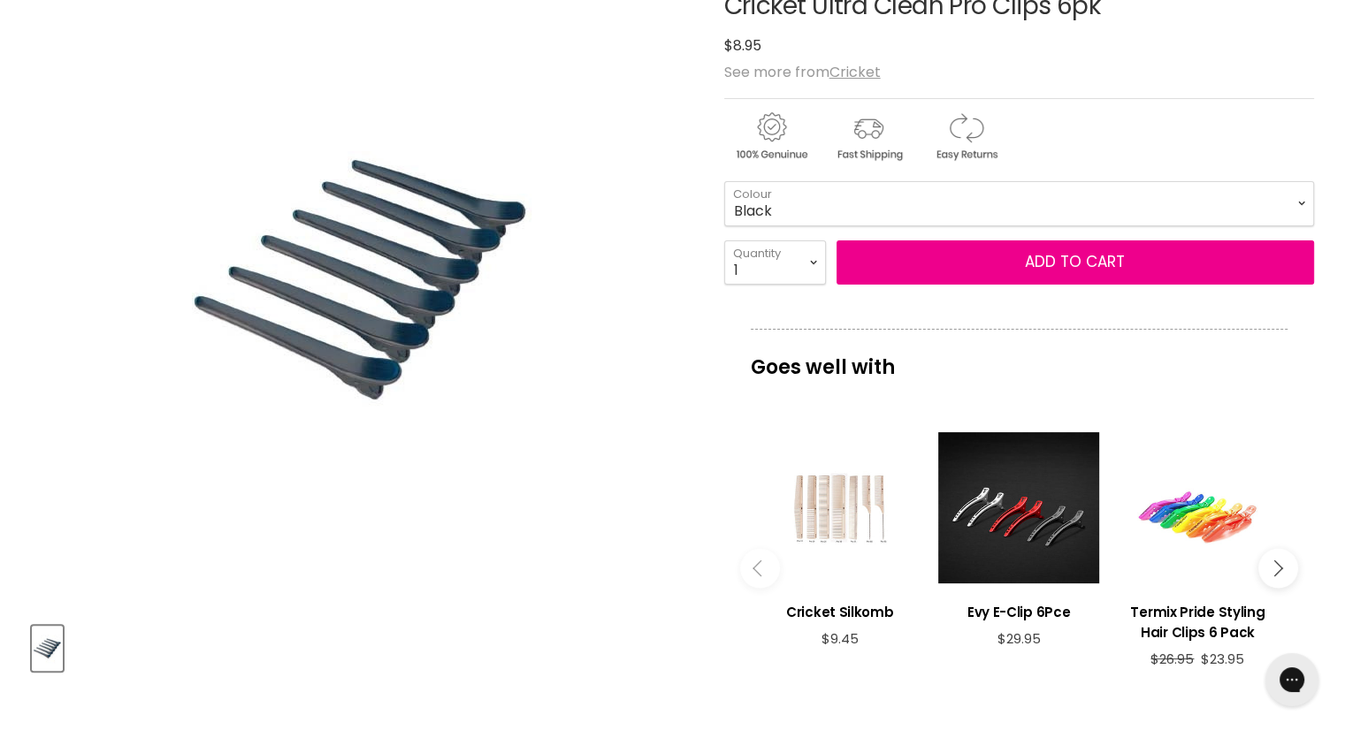
scroll to position [177, 0]
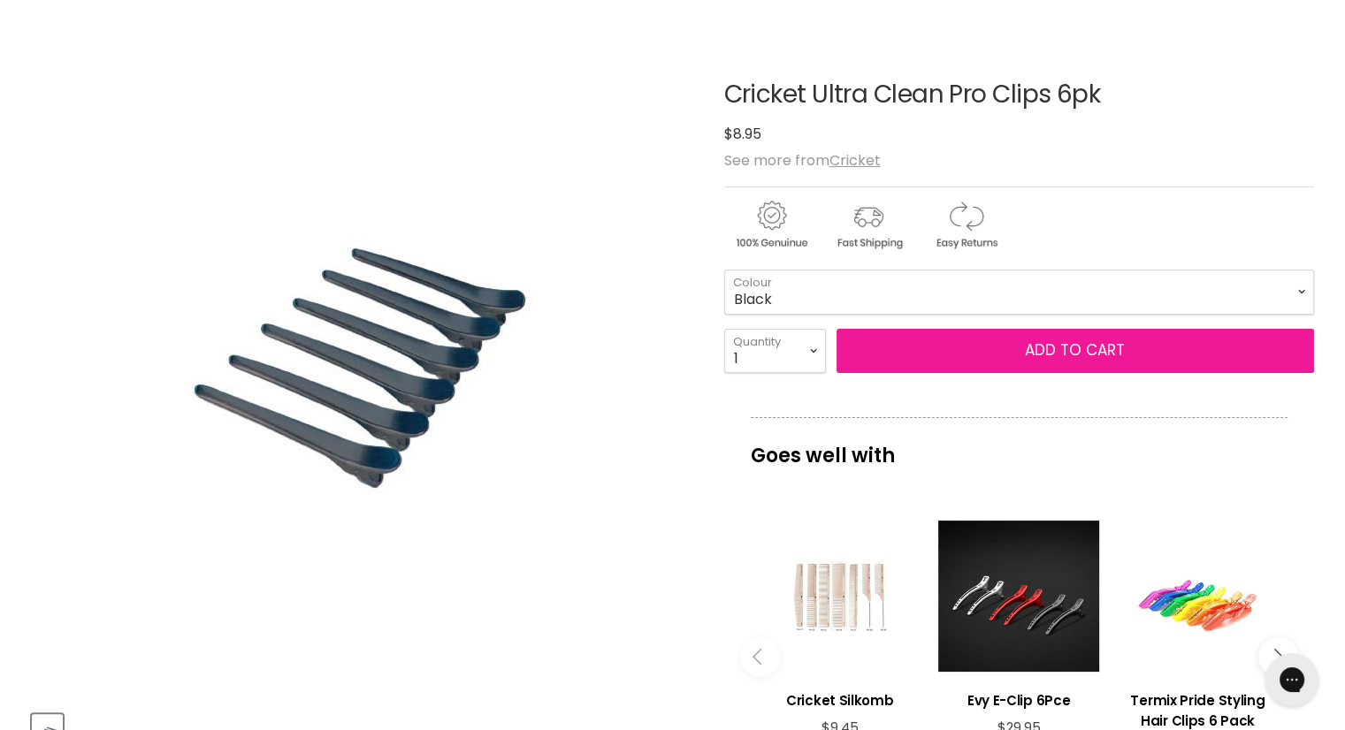
click at [1029, 347] on span "Add to cart" at bounding box center [1075, 350] width 100 height 21
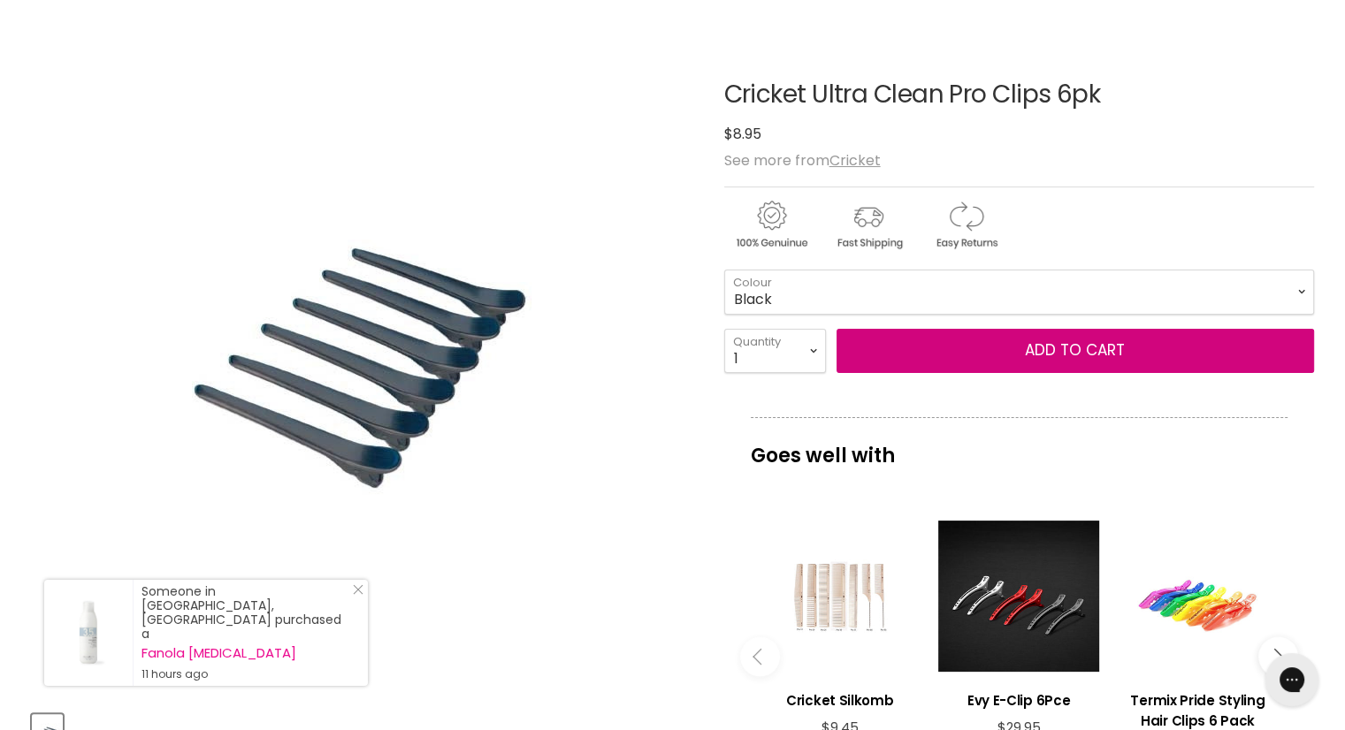
scroll to position [0, 0]
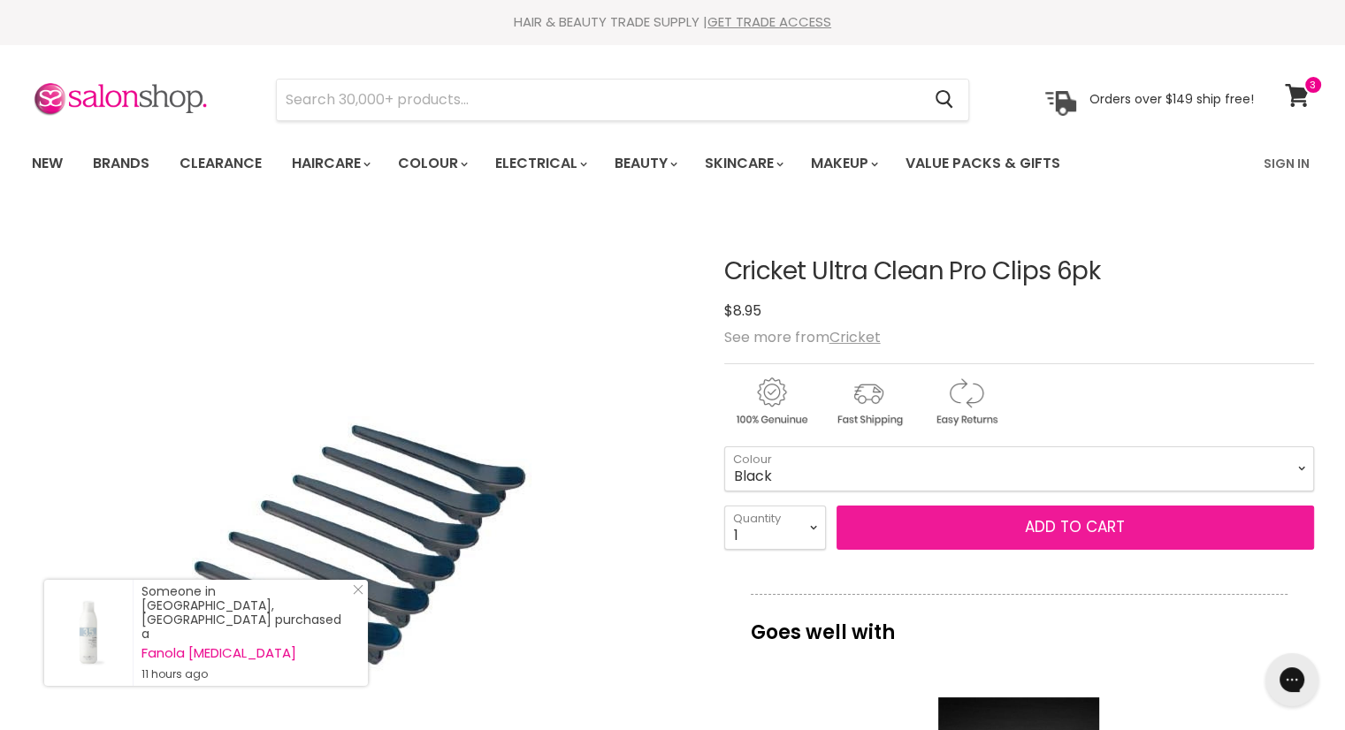
click at [1005, 521] on button "Add to cart" at bounding box center [1076, 528] width 478 height 44
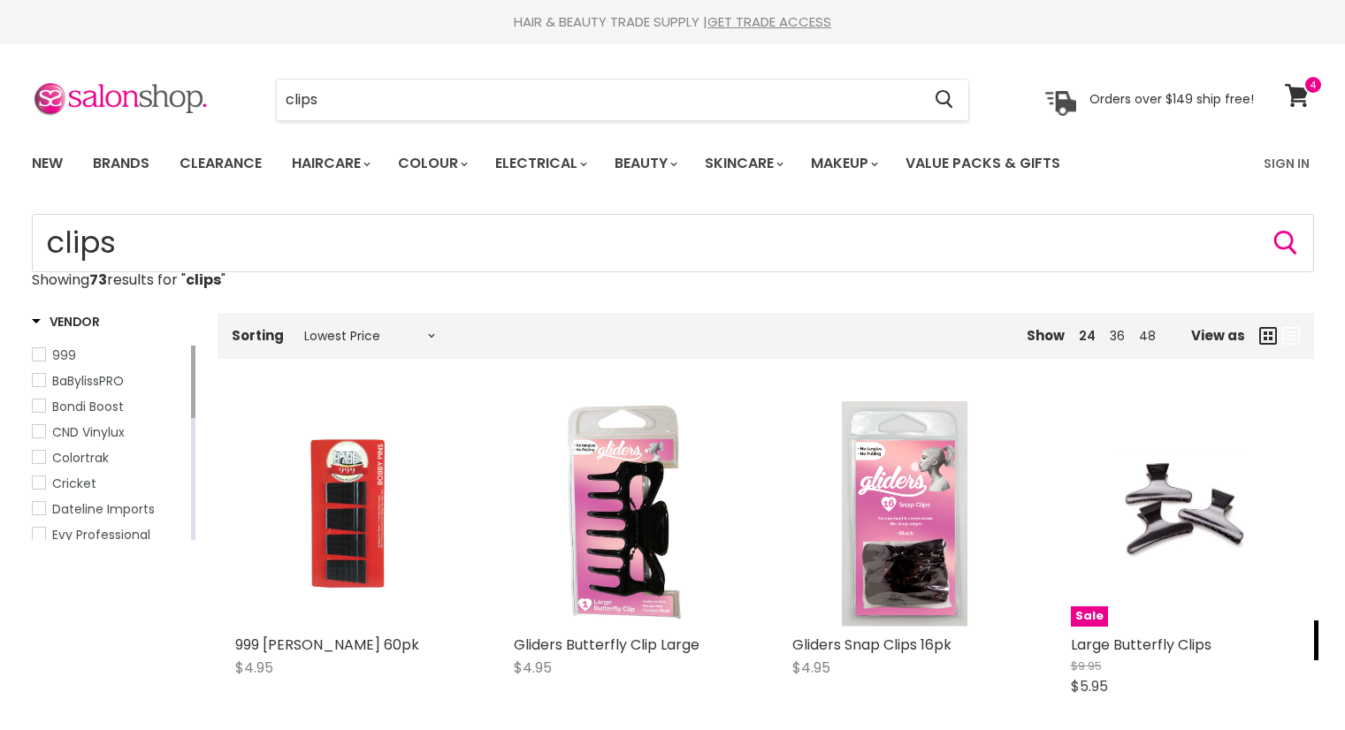
select select "price-ascending"
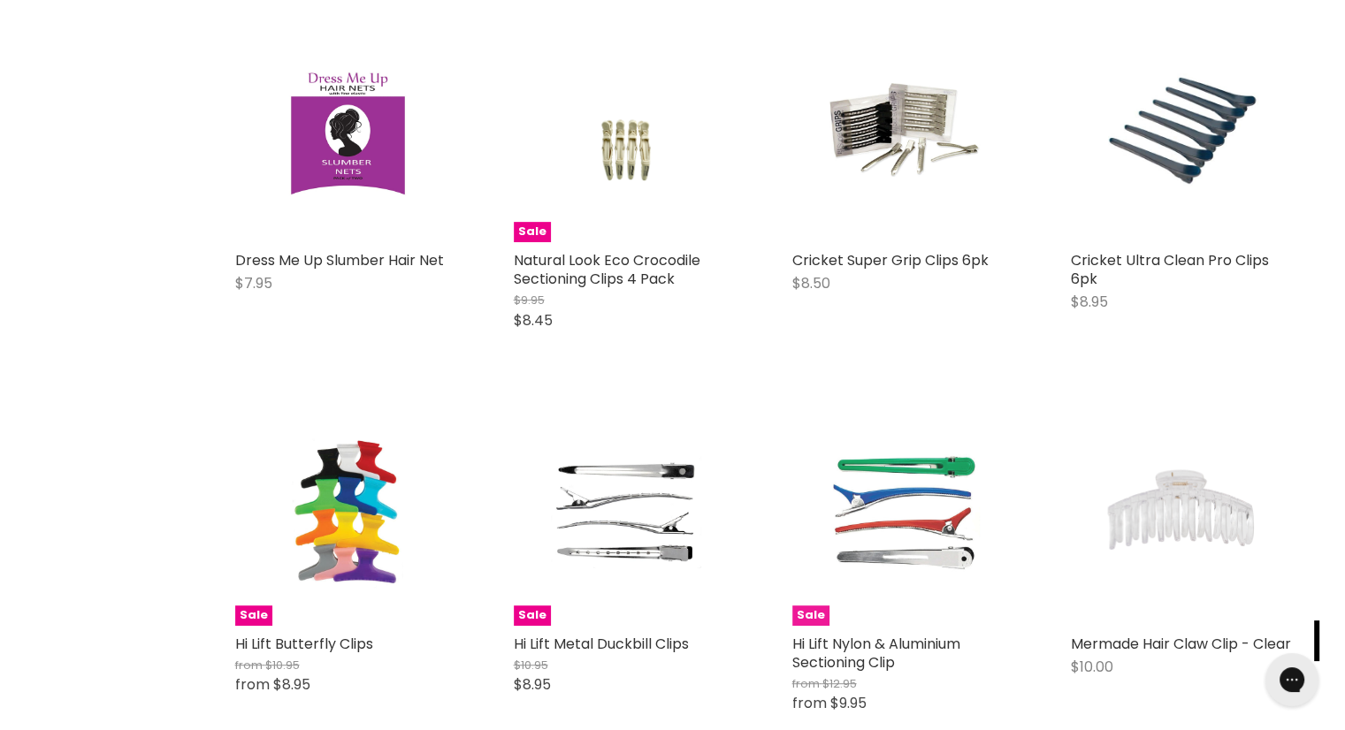
click at [907, 511] on img "Main content" at bounding box center [905, 514] width 150 height 226
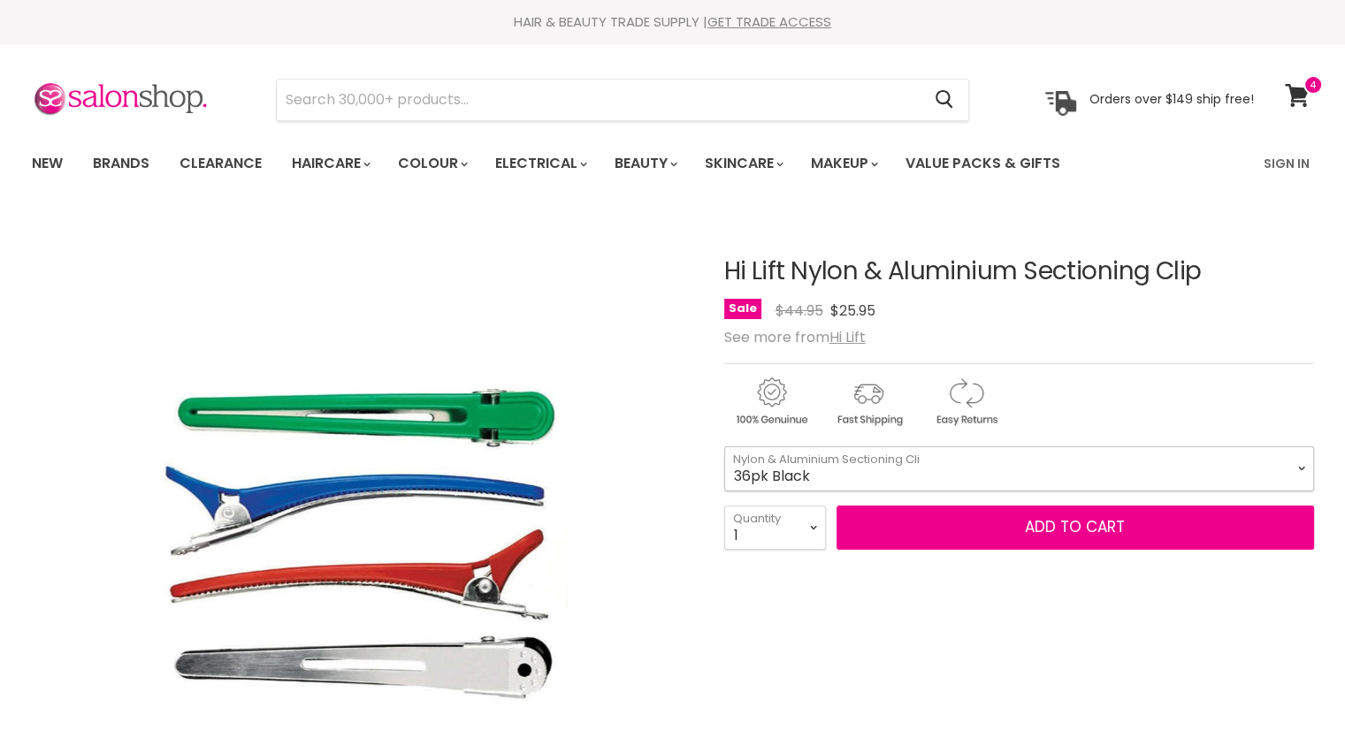
drag, startPoint x: 0, startPoint y: 0, endPoint x: 1281, endPoint y: 465, distance: 1362.4
click at [1283, 468] on select "36pk Black 36pk Coloured 12pk" at bounding box center [1019, 469] width 590 height 44
click at [724, 447] on select "36pk Black 36pk Coloured 12pk" at bounding box center [1019, 469] width 590 height 44
select select "12pk"
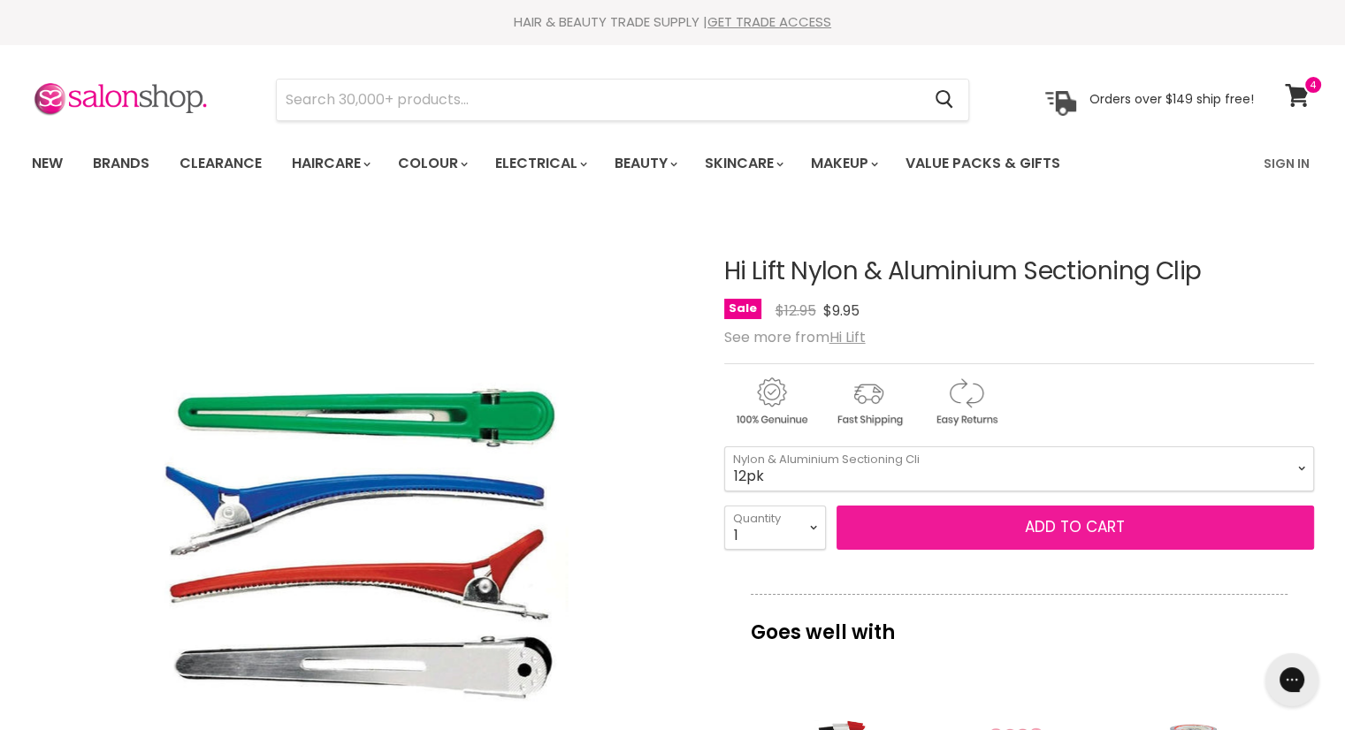
click at [1057, 528] on button "Add to cart" at bounding box center [1076, 528] width 478 height 44
click at [1055, 521] on button "Add to cart" at bounding box center [1076, 528] width 478 height 44
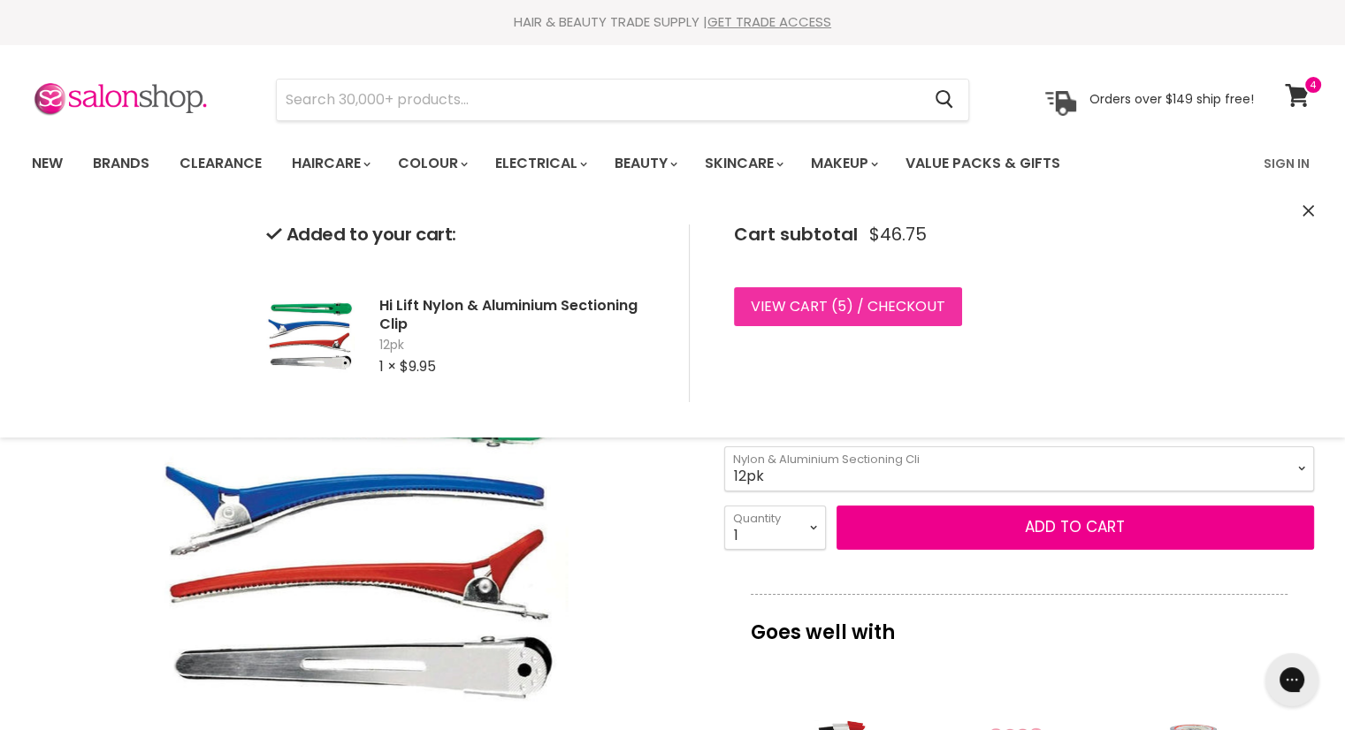
click at [827, 301] on link "View cart ( 5 ) / Checkout" at bounding box center [848, 306] width 228 height 39
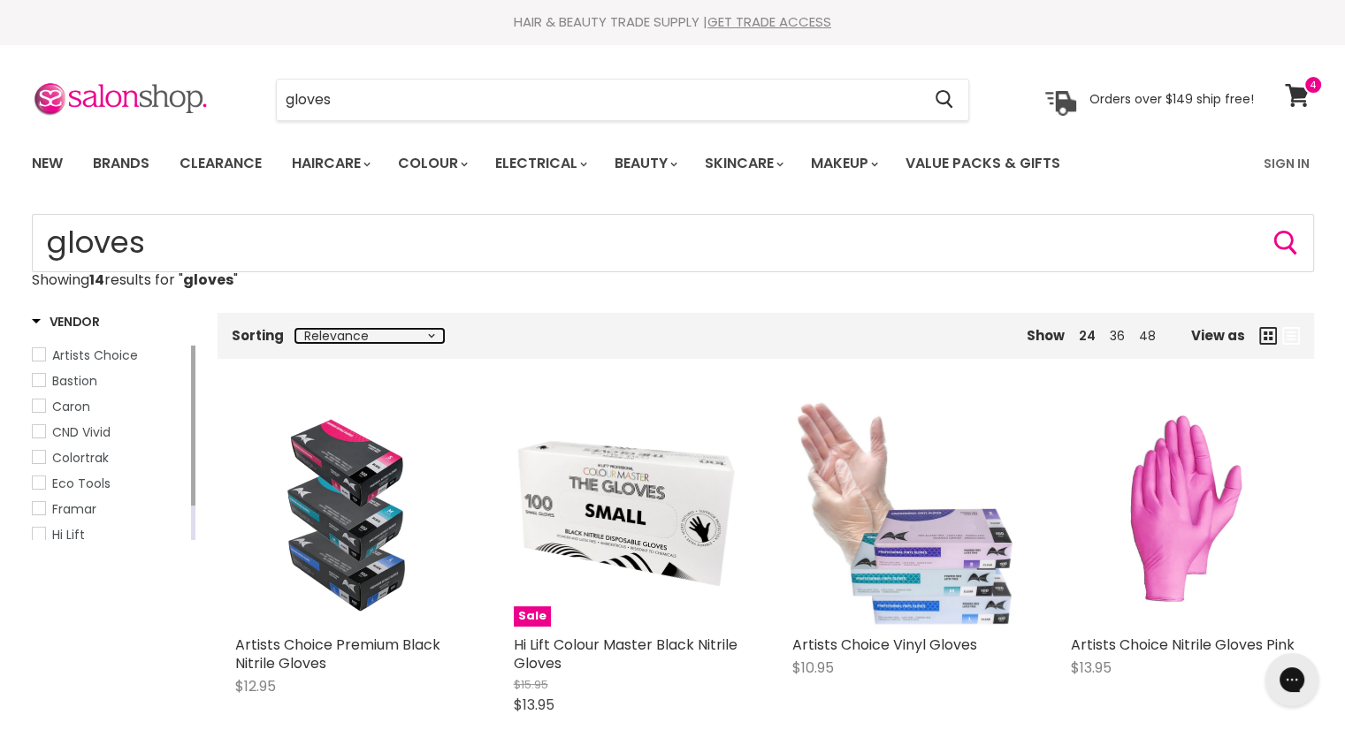
click at [403, 335] on select "Relevance Best Selling Lowest Price Highest Price Alphabetically, A-Z Alphabeti…" at bounding box center [369, 336] width 149 height 14
select select "price-ascending"
click at [295, 329] on select "Relevance Best Selling Lowest Price Highest Price Alphabetically, A-Z Alphabeti…" at bounding box center [369, 336] width 149 height 14
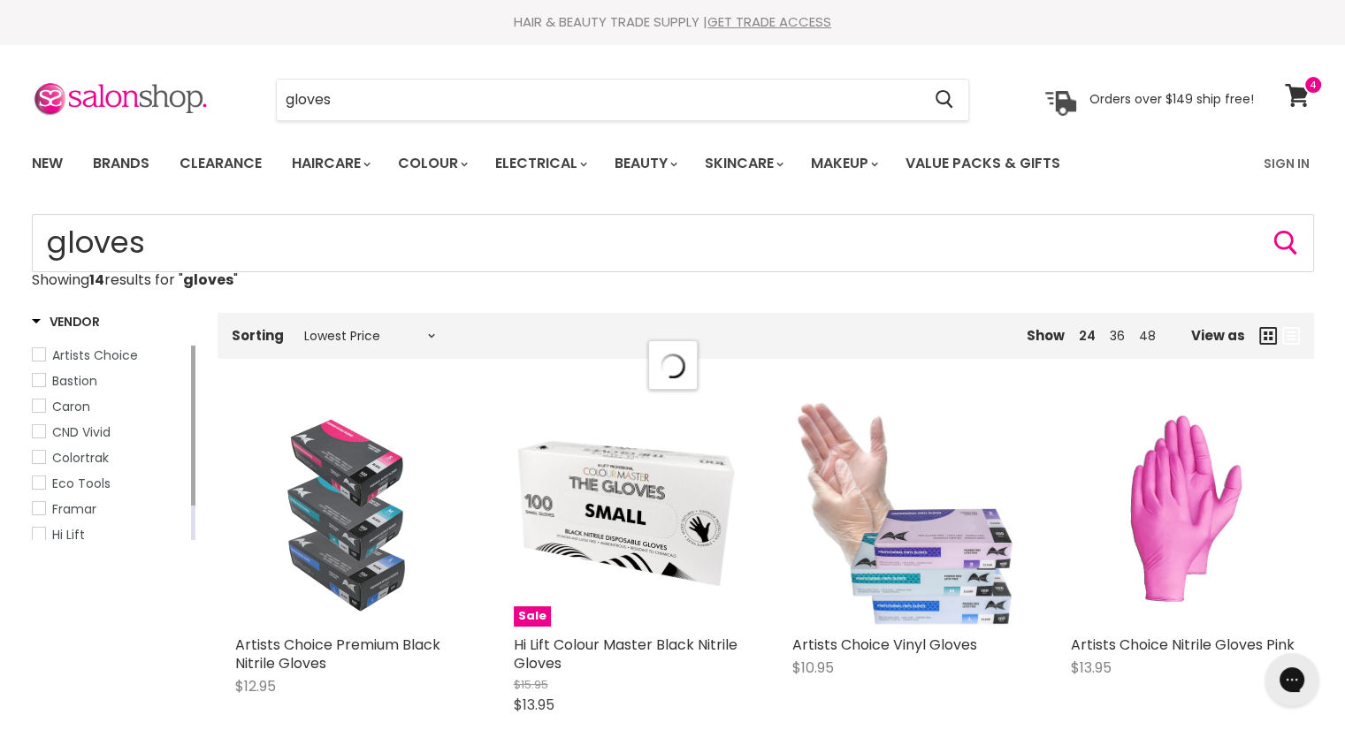
select select "price-ascending"
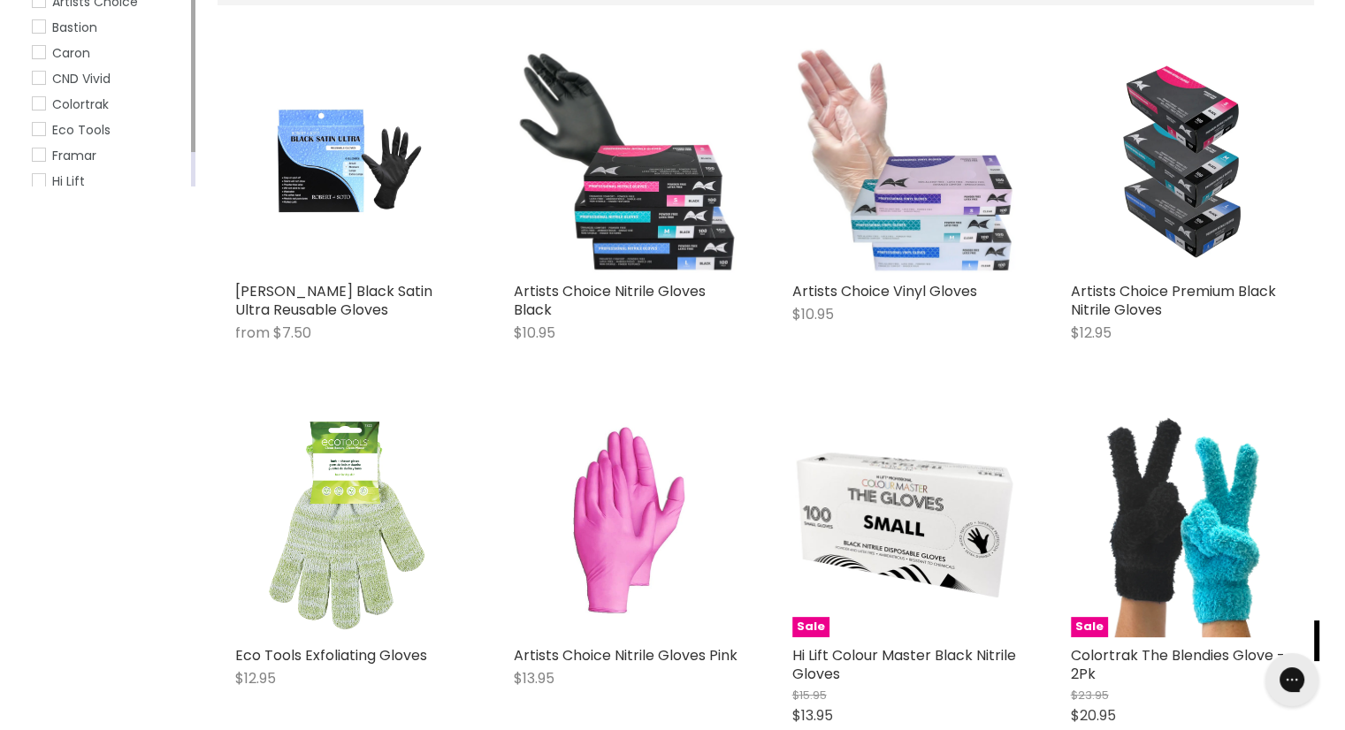
scroll to position [265, 0]
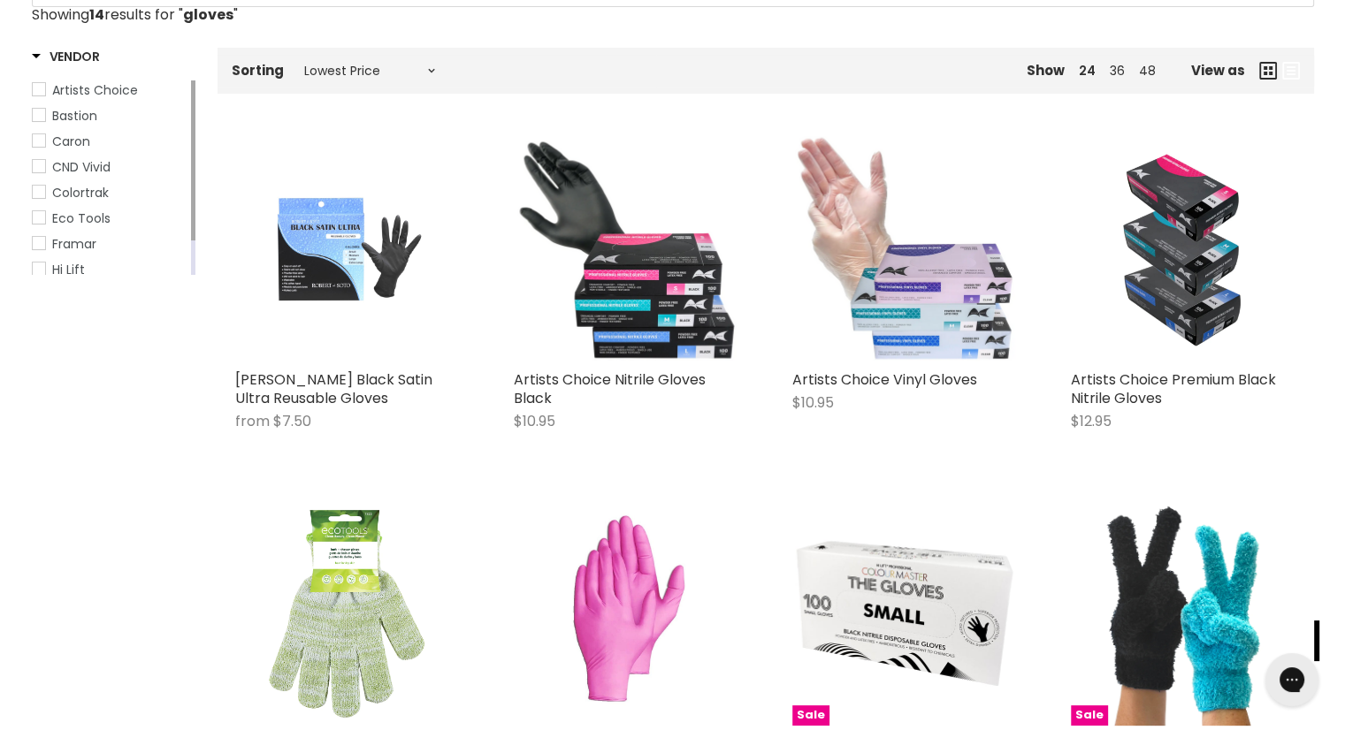
click at [364, 269] on img "Main content" at bounding box center [347, 249] width 150 height 226
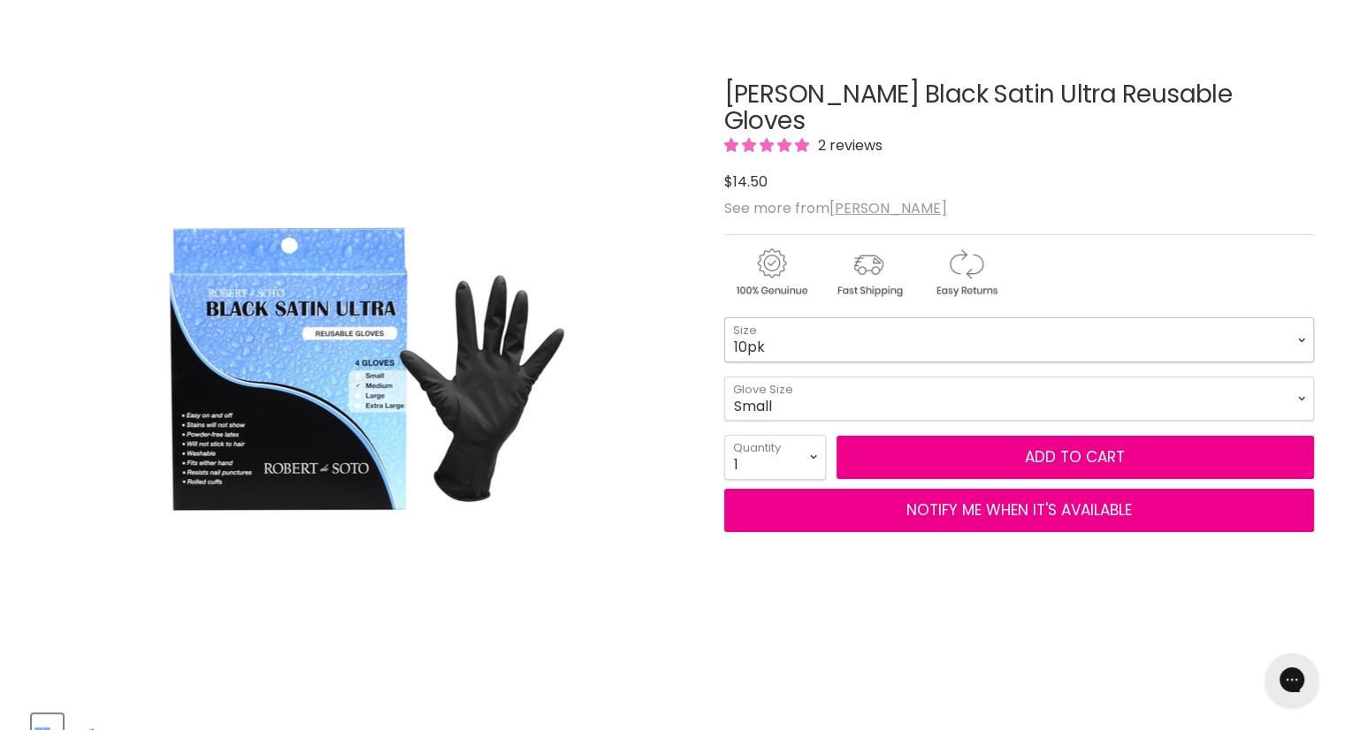
click at [1277, 317] on select "4pk 10pk" at bounding box center [1019, 339] width 590 height 44
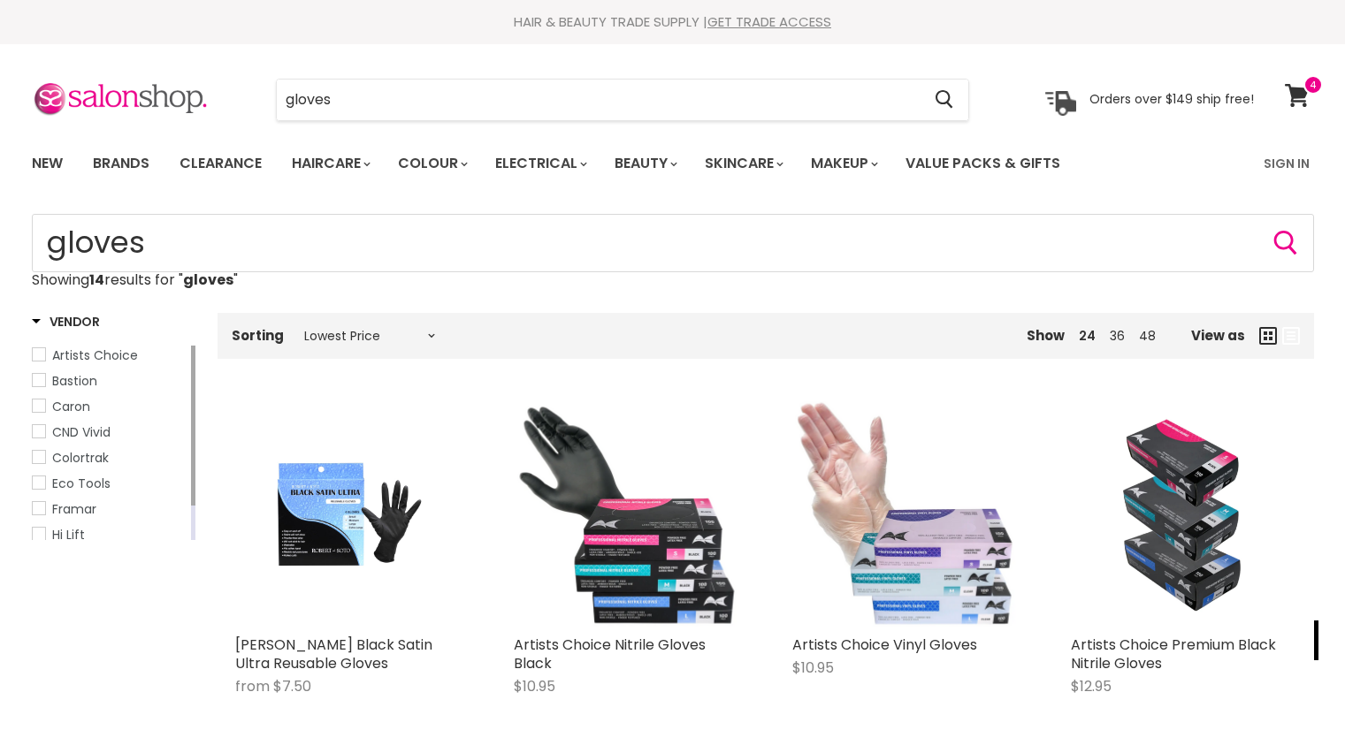
select select "price-ascending"
click at [1293, 88] on icon at bounding box center [1297, 95] width 24 height 23
